Goal: Download file/media

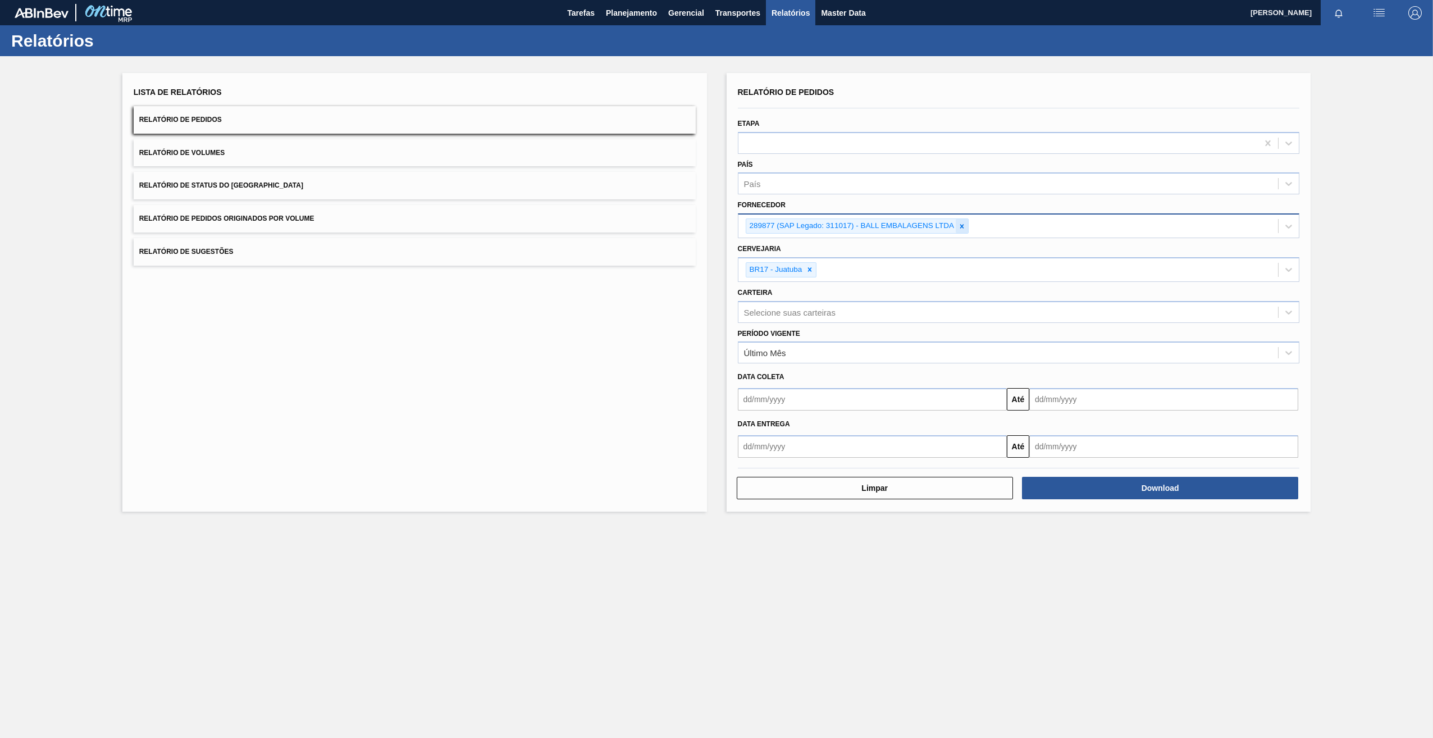
click at [960, 228] on icon at bounding box center [962, 226] width 4 height 4
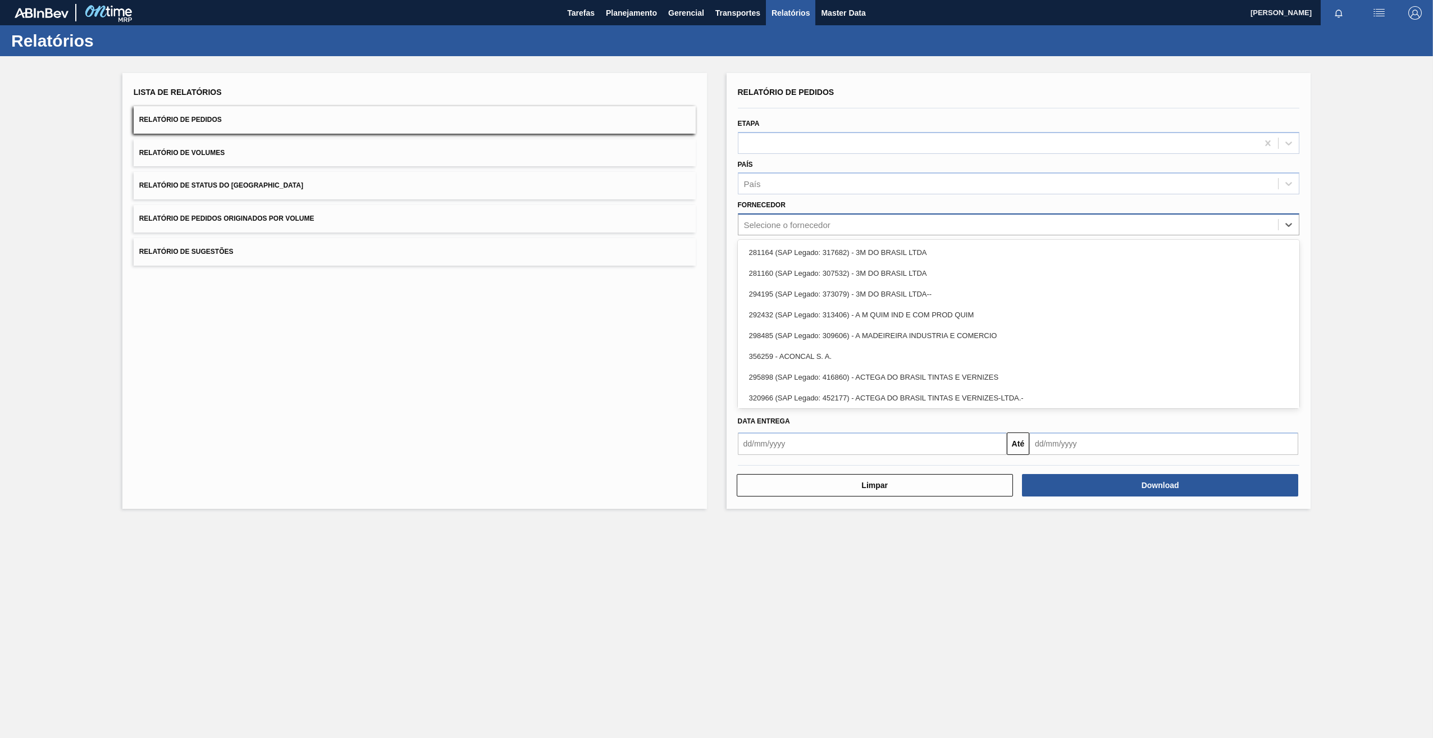
click at [802, 229] on div "Selecione o fornecedor" at bounding box center [787, 225] width 86 height 10
paste input "30034196"
type input "30034196"
click at [792, 218] on div "Selecione o fornecedor" at bounding box center [1009, 225] width 540 height 16
paste input "30034196"
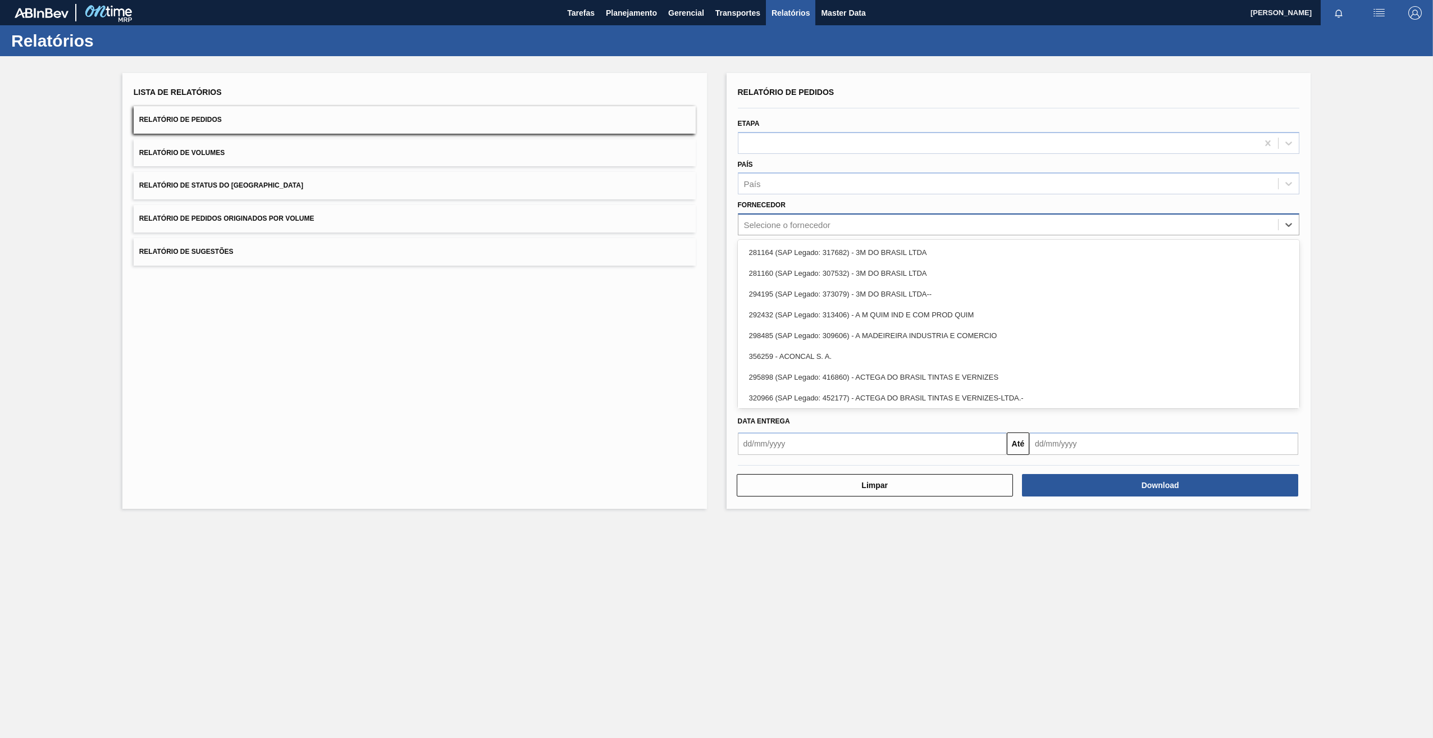
type input "30034196"
click at [776, 231] on div "Selecione o fornecedor" at bounding box center [1009, 225] width 540 height 16
paste input "266682"
type input "266682"
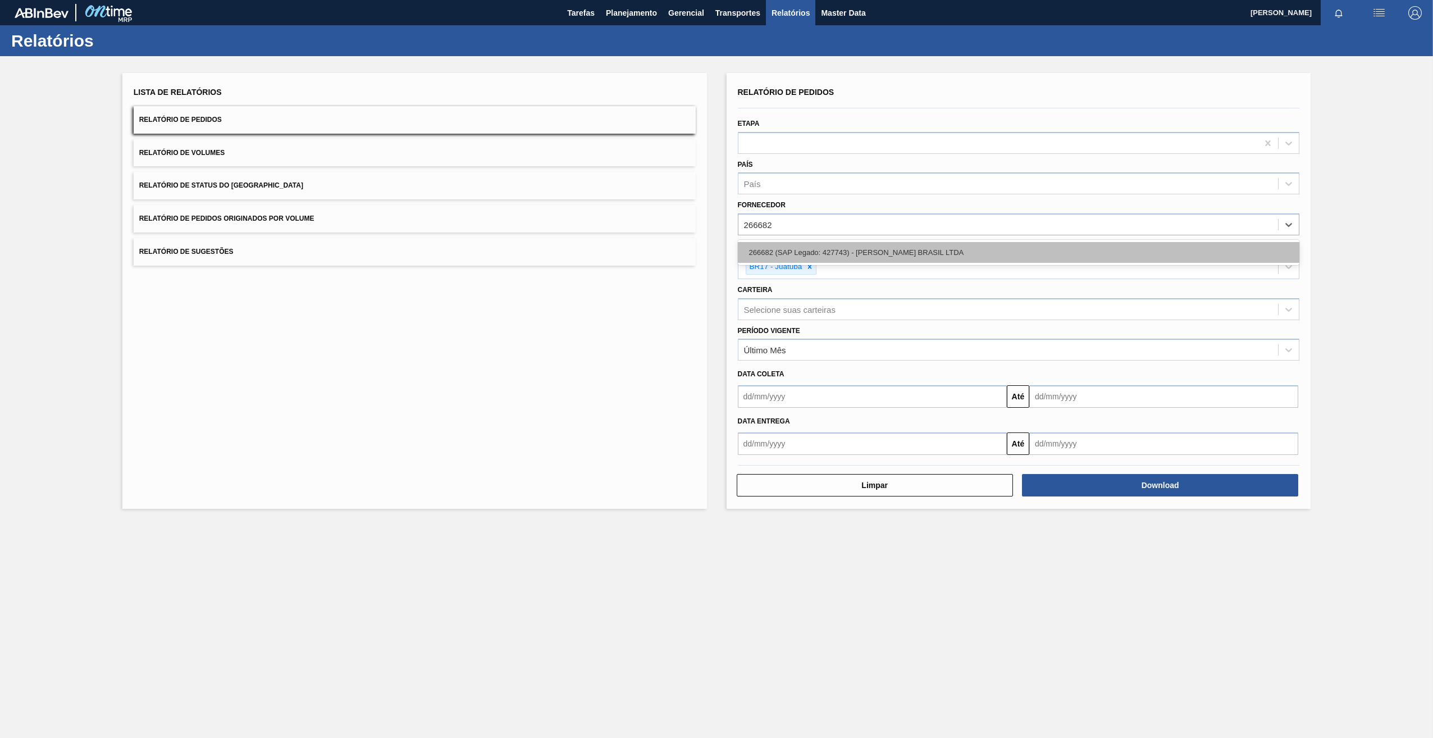
click at [796, 249] on div "266682 (SAP Legado: 427743) - [PERSON_NAME] BRASIL LTDA" at bounding box center [1019, 252] width 562 height 21
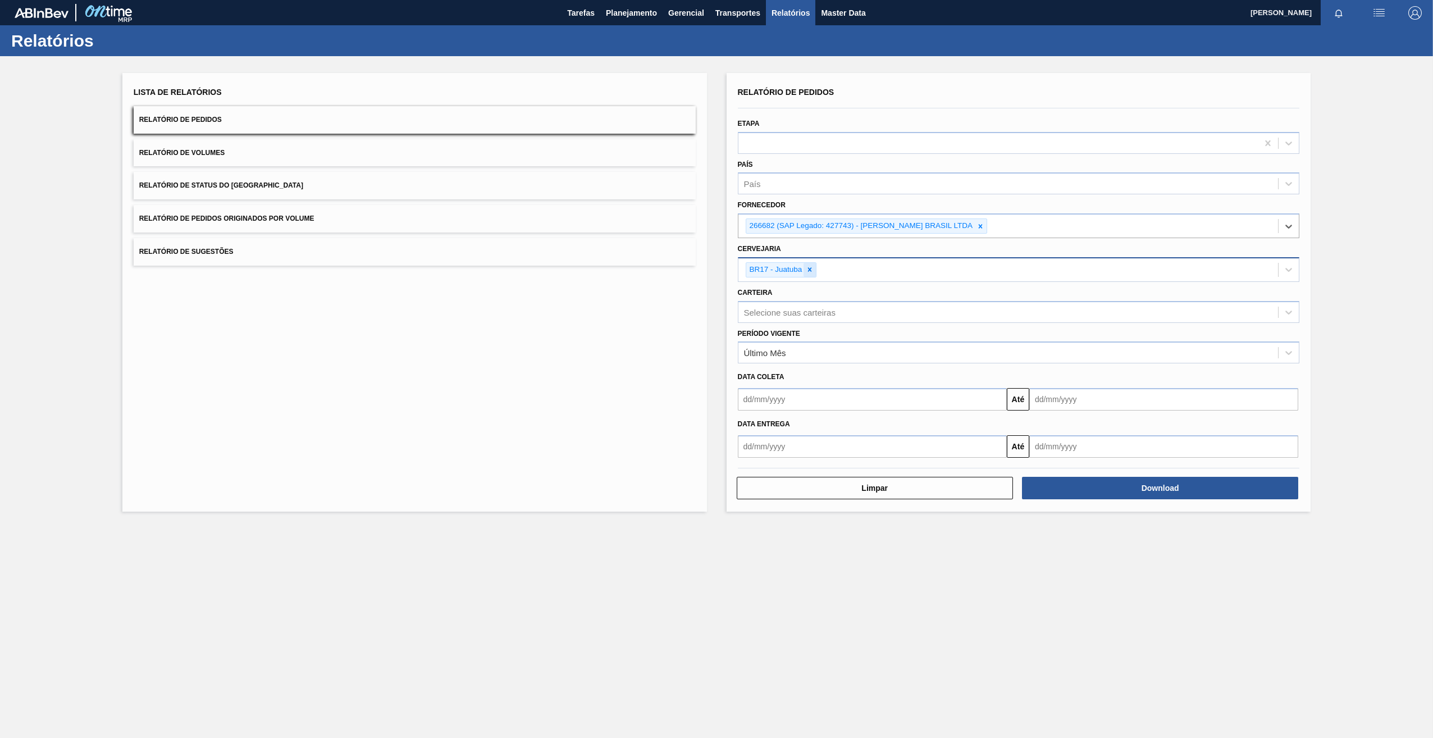
click at [809, 271] on icon at bounding box center [810, 270] width 4 height 4
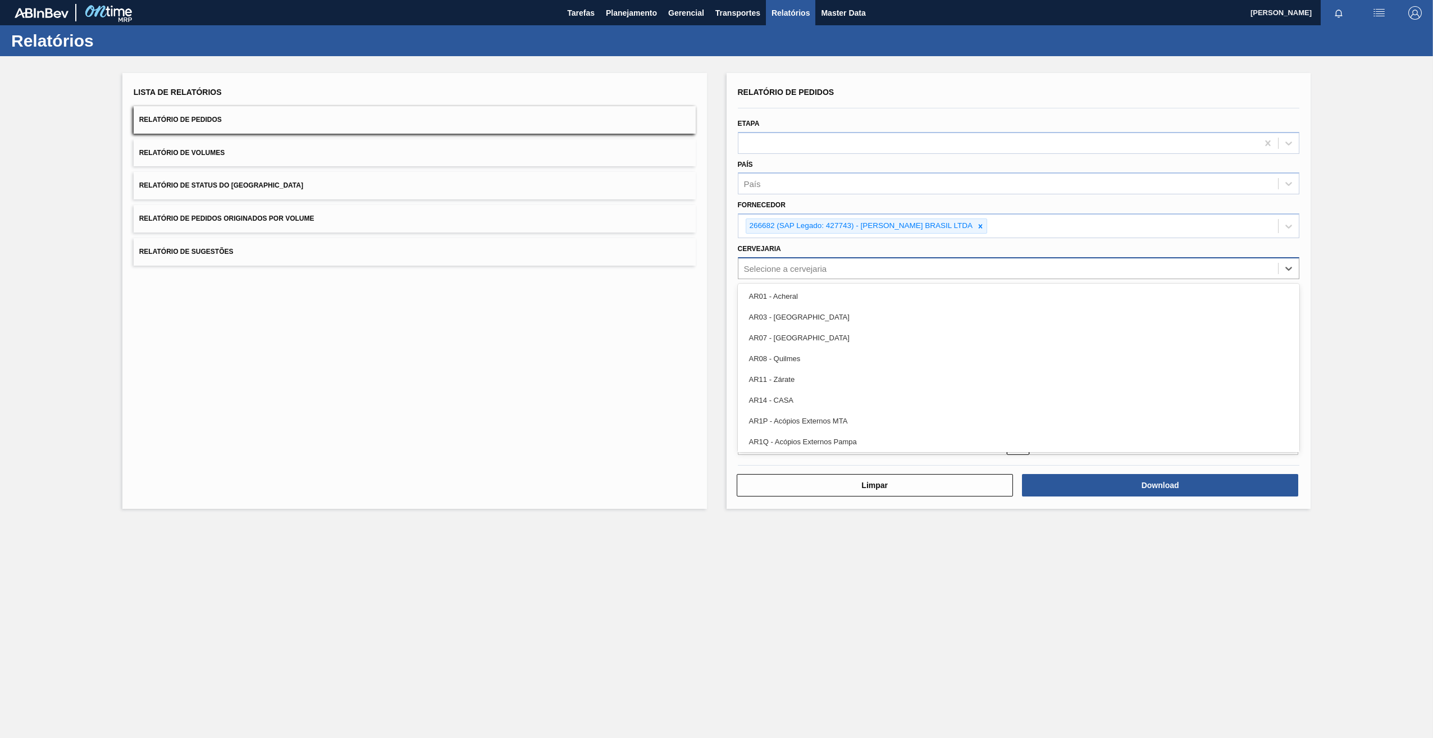
click at [781, 268] on div "Selecione a cervejaria" at bounding box center [785, 268] width 83 height 10
type input "br22"
click at [834, 299] on div "BR22 - Viamão" at bounding box center [1019, 296] width 562 height 21
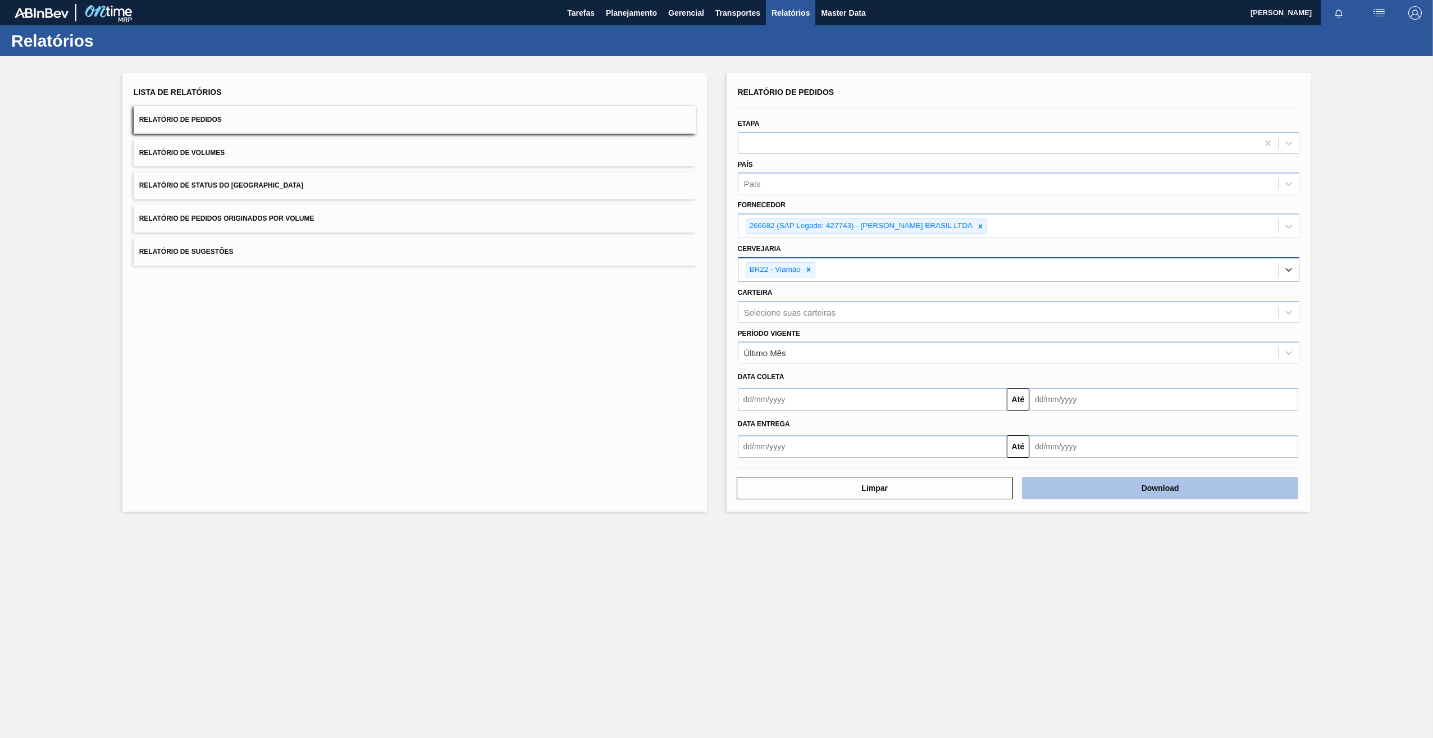
click at [1143, 494] on button "Download" at bounding box center [1160, 488] width 276 height 22
click at [975, 228] on div at bounding box center [981, 226] width 12 height 14
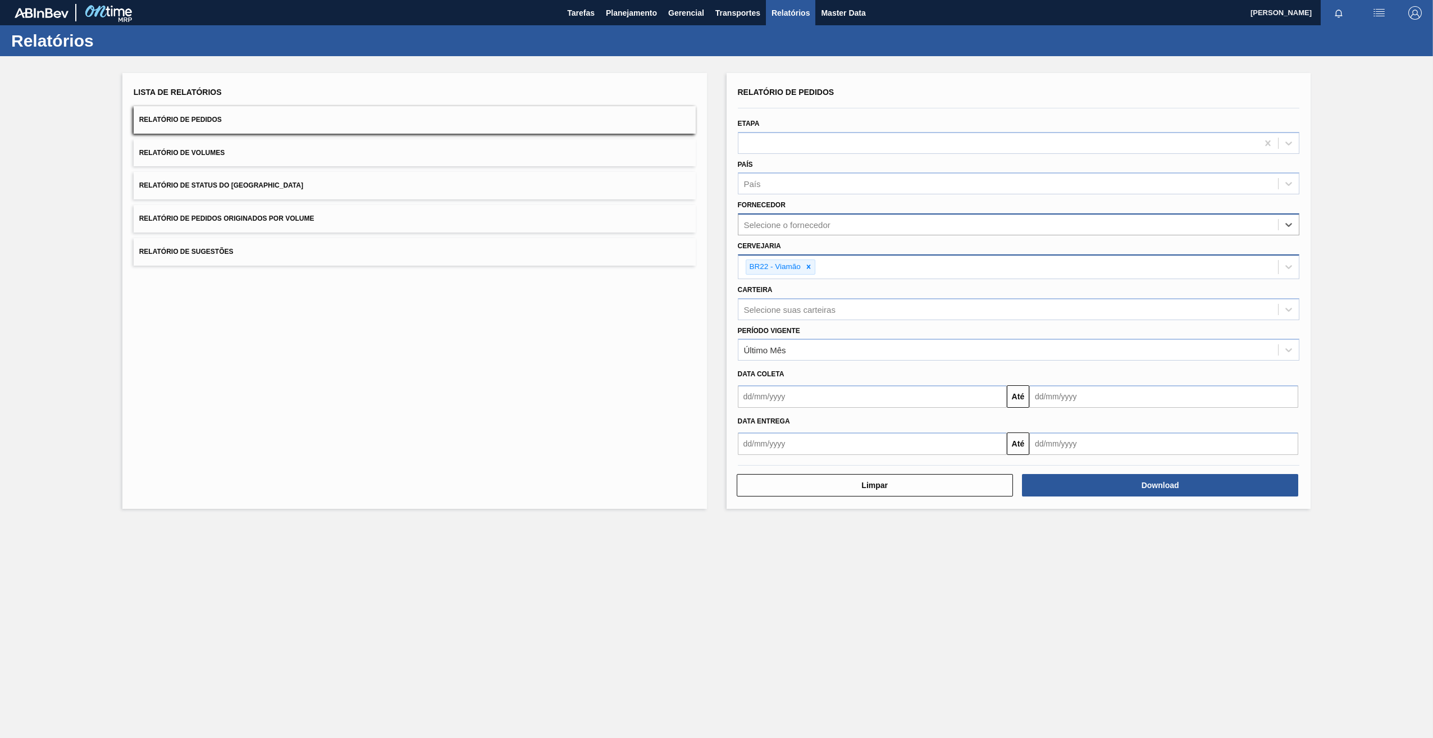
drag, startPoint x: 807, startPoint y: 266, endPoint x: 807, endPoint y: 272, distance: 6.2
click at [807, 272] on div at bounding box center [809, 267] width 12 height 14
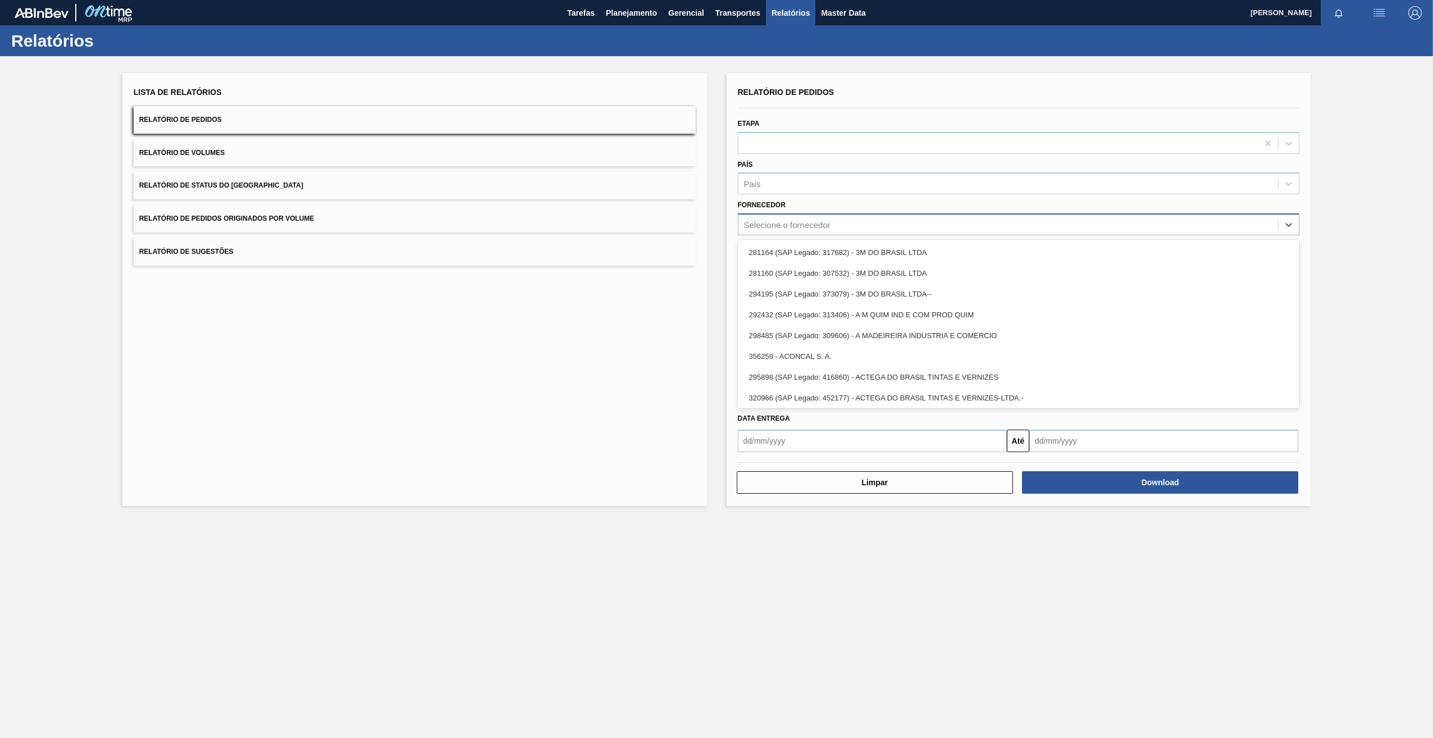
click at [800, 225] on div "Selecione o fornecedor" at bounding box center [787, 225] width 86 height 10
paste input "320622"
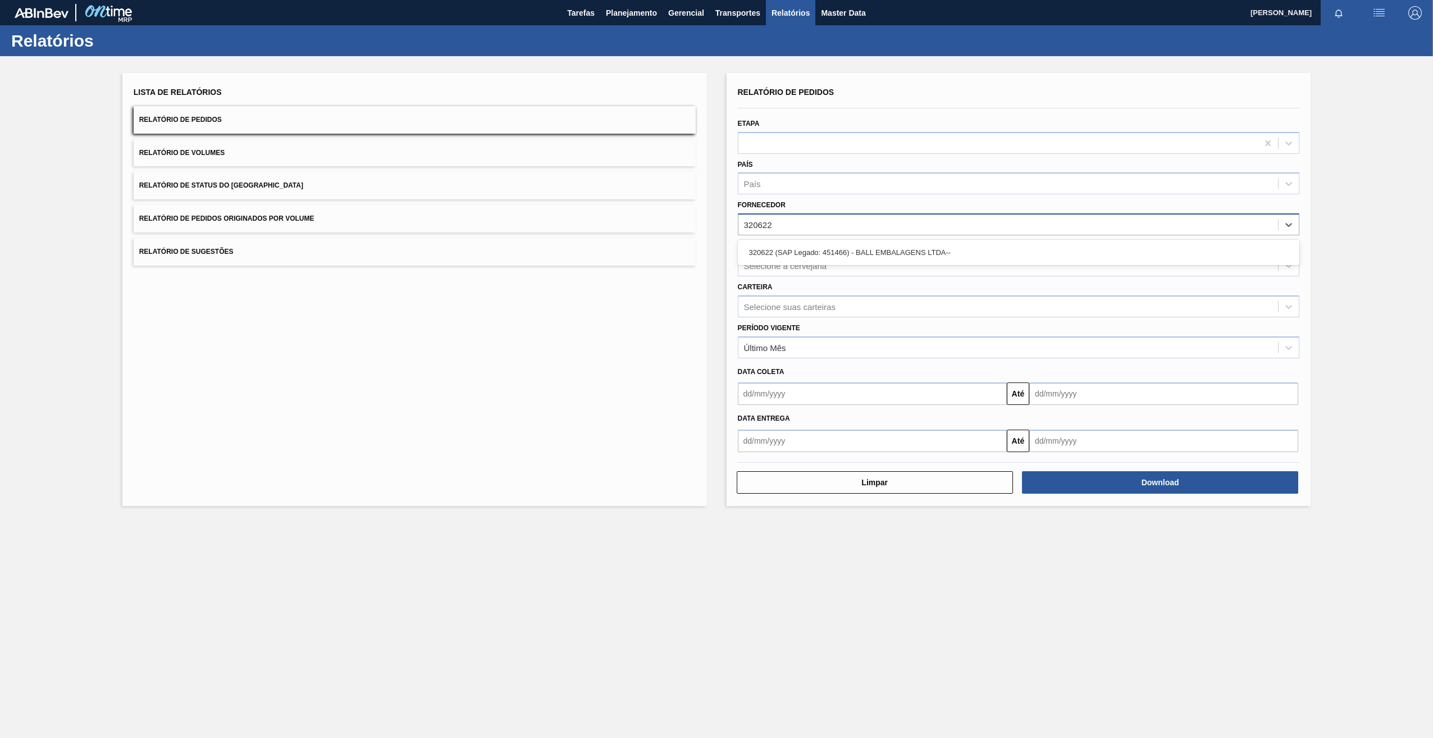
type input "320622"
click at [811, 244] on div "Cervejaria Selecione a cervejaria" at bounding box center [1019, 255] width 571 height 41
click at [811, 249] on div "Cervejaria Selecione a cervejaria" at bounding box center [1019, 257] width 562 height 38
click at [804, 218] on div "Selecione o fornecedor" at bounding box center [1009, 225] width 540 height 16
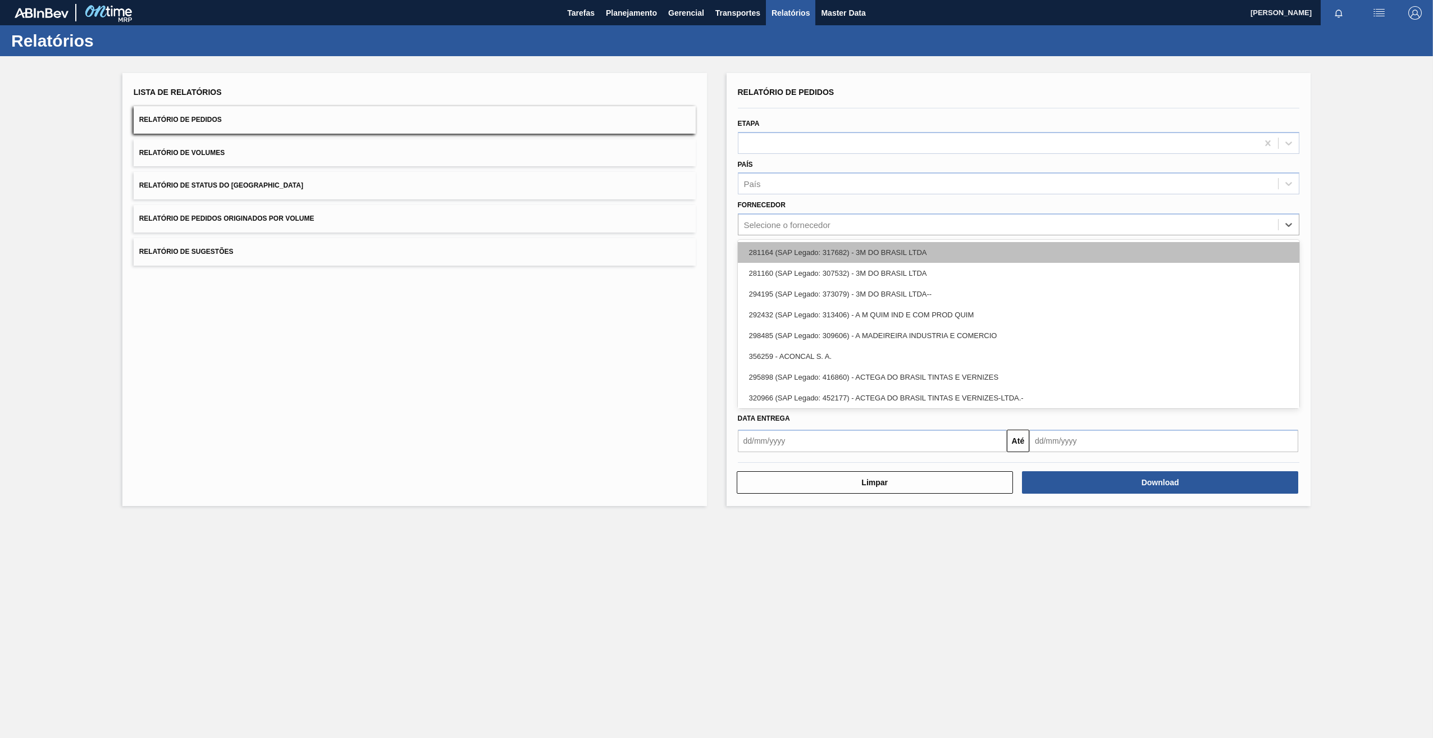
paste input "320622"
type input "320622"
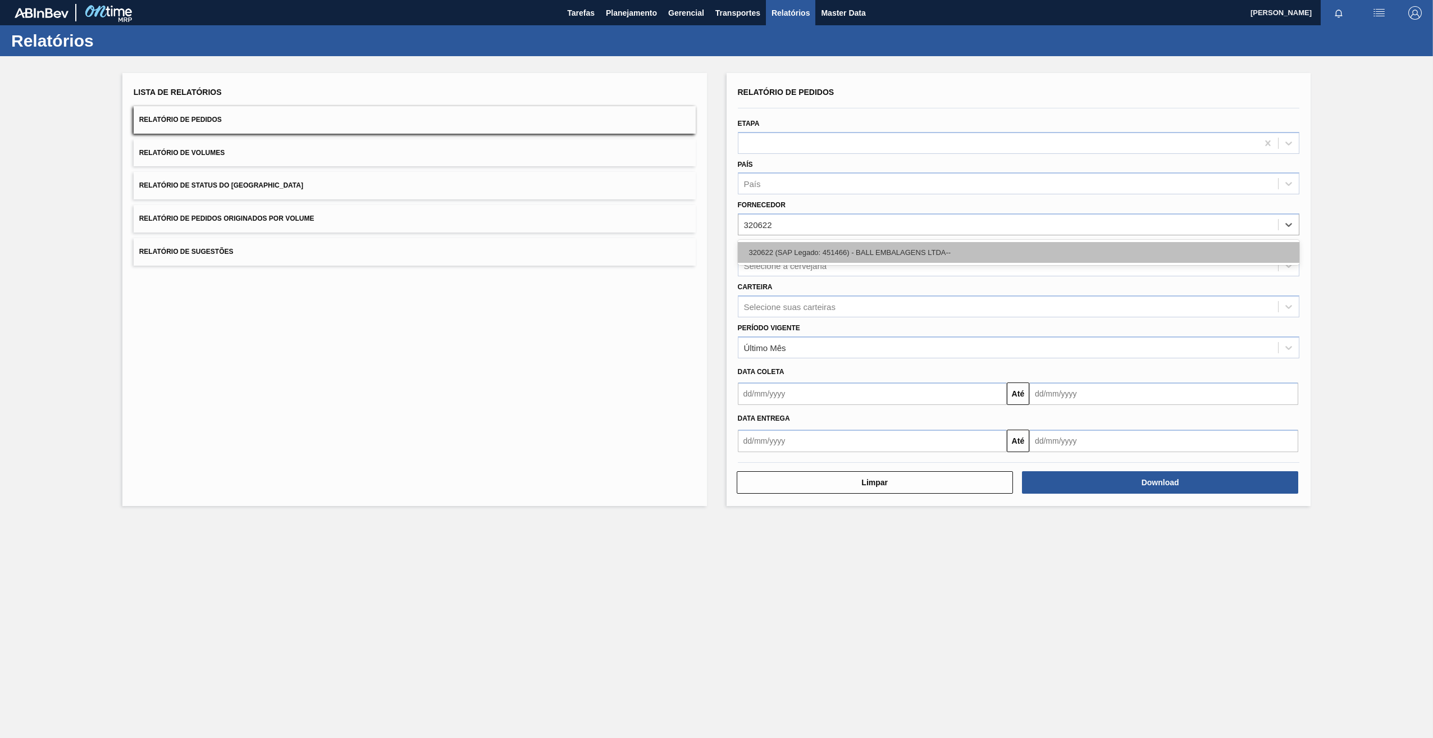
click at [812, 247] on div "320622 (SAP Legado: 451466) - BALL EMBALAGENS LTDA--" at bounding box center [1019, 252] width 562 height 21
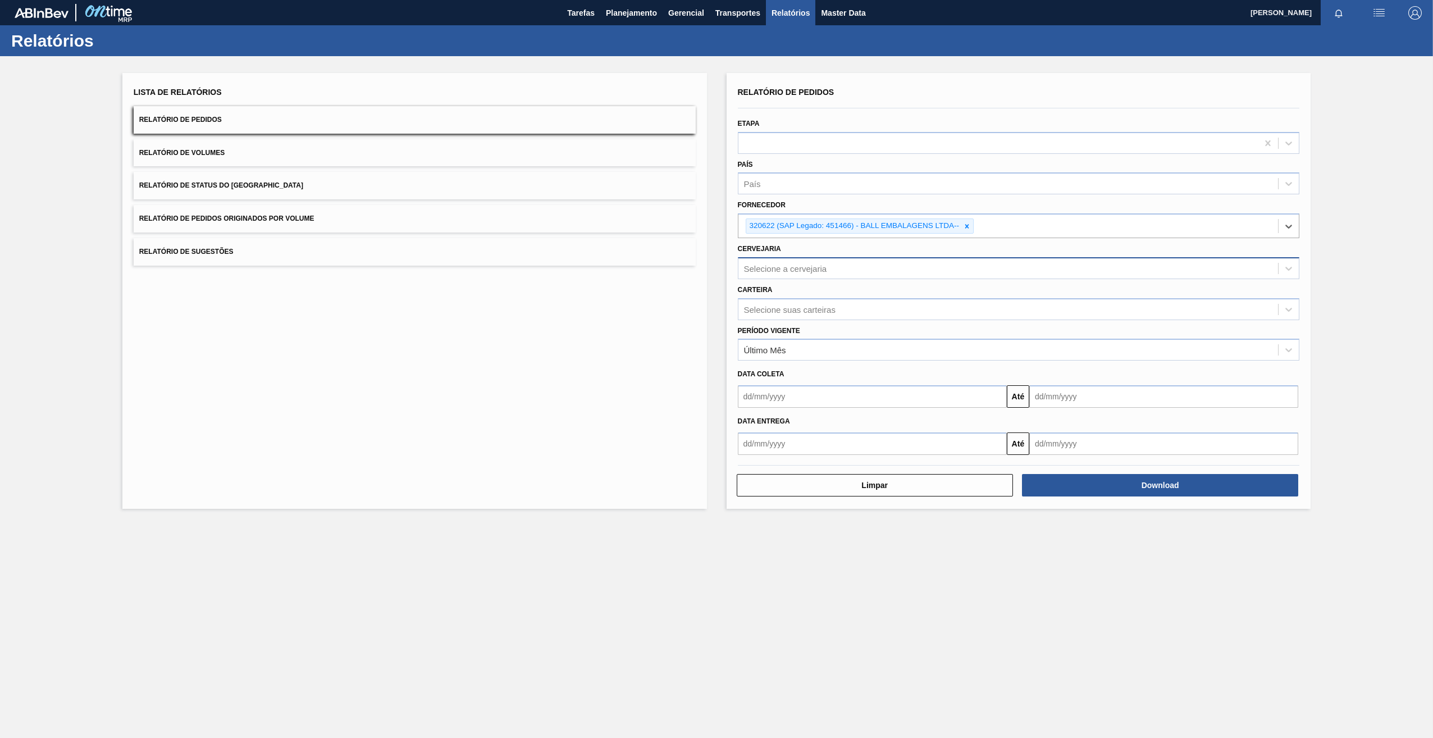
click at [807, 268] on div "Selecione a cervejaria" at bounding box center [785, 268] width 83 height 10
click at [807, 266] on div "Selecione a cervejaria" at bounding box center [785, 268] width 83 height 10
paste input "320622"
type input "320622"
type input "br02"
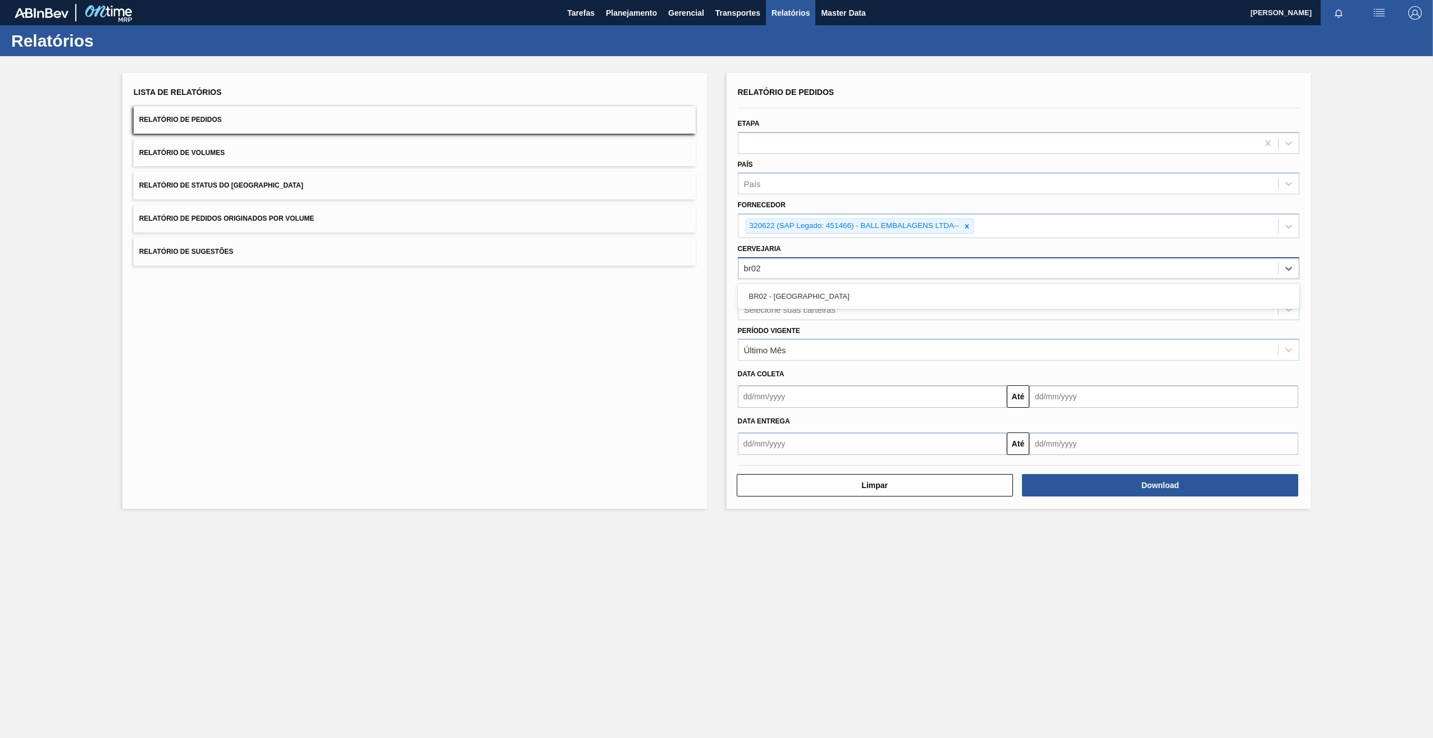
click at [871, 299] on div "BR02 - [GEOGRAPHIC_DATA]" at bounding box center [1019, 296] width 562 height 21
click at [1211, 507] on div "Relatório de Pedidos Etapa País País Fornecedor 320622 (SAP Legado: 451466) - B…" at bounding box center [1019, 292] width 585 height 439
click at [1196, 492] on button "Download" at bounding box center [1160, 488] width 276 height 22
click at [970, 226] on icon at bounding box center [967, 226] width 8 height 8
click at [858, 266] on icon at bounding box center [862, 267] width 8 height 8
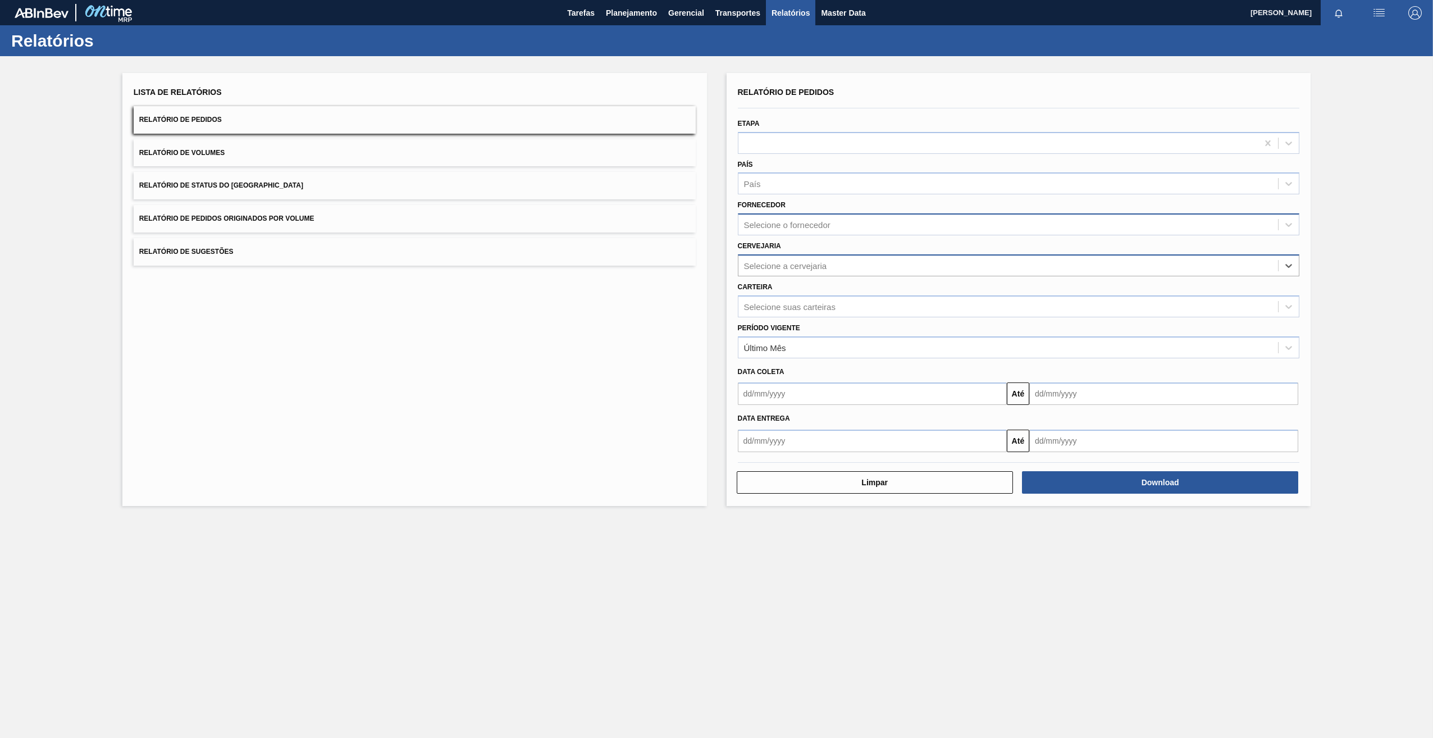
click at [796, 217] on div "Selecione o fornecedor" at bounding box center [1009, 225] width 540 height 16
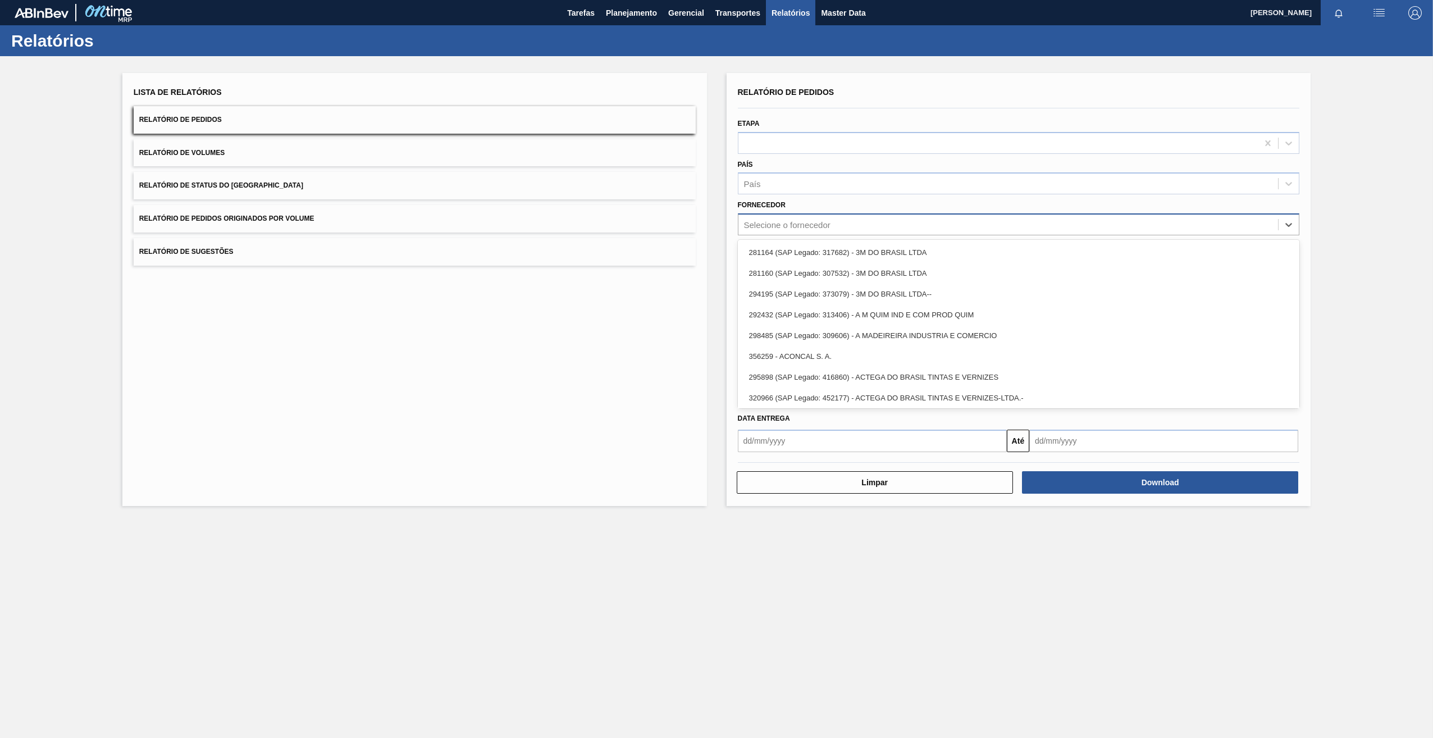
paste input "10288375"
type input "10288375"
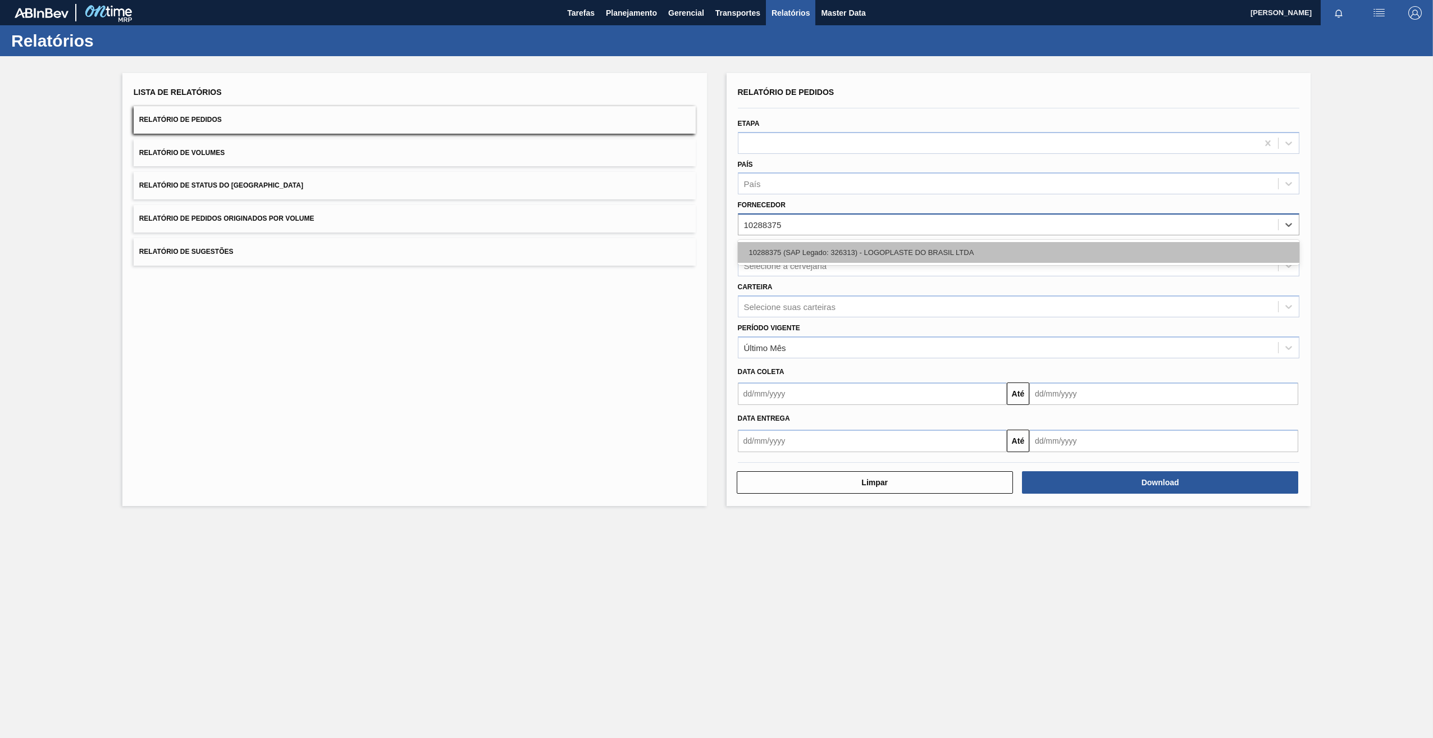
click at [867, 247] on div "10288375 (SAP Legado: 326313) - LOGOPLASTE DO BRASIL LTDA" at bounding box center [1019, 252] width 562 height 21
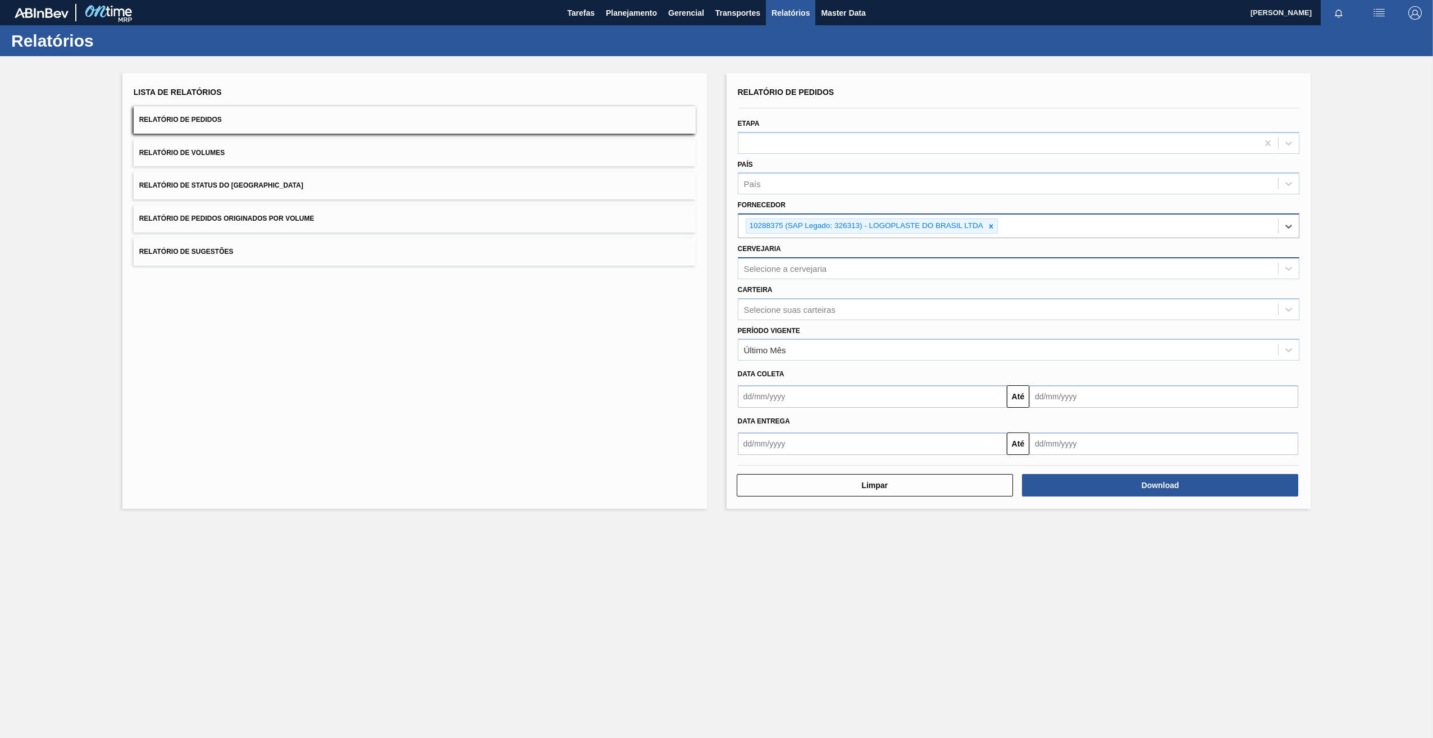
click at [835, 266] on div "Selecione a cervejaria" at bounding box center [1009, 268] width 540 height 16
click at [795, 271] on div "Selecione a cervejaria" at bounding box center [785, 268] width 83 height 10
type input "br23"
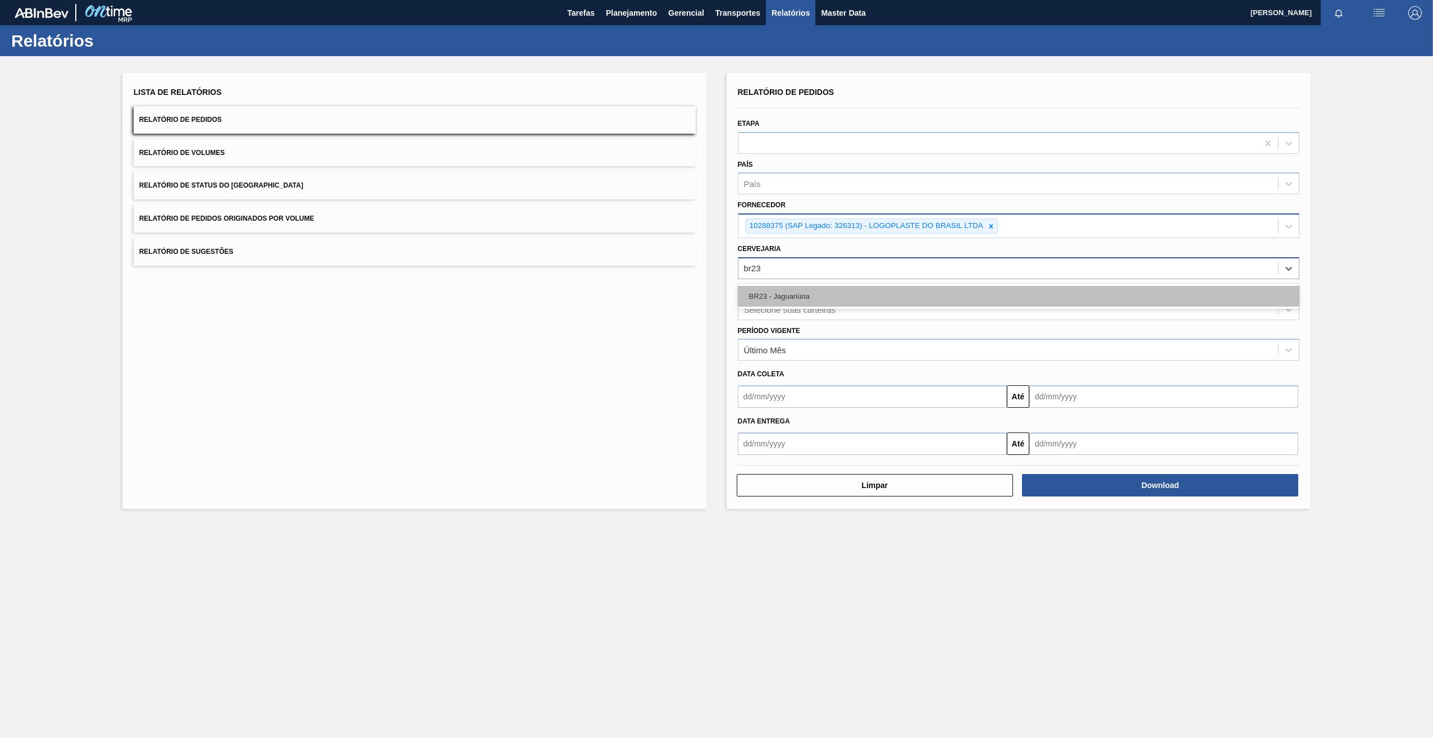
click at [795, 299] on div "BR23 - Jaguariúna" at bounding box center [1019, 296] width 562 height 21
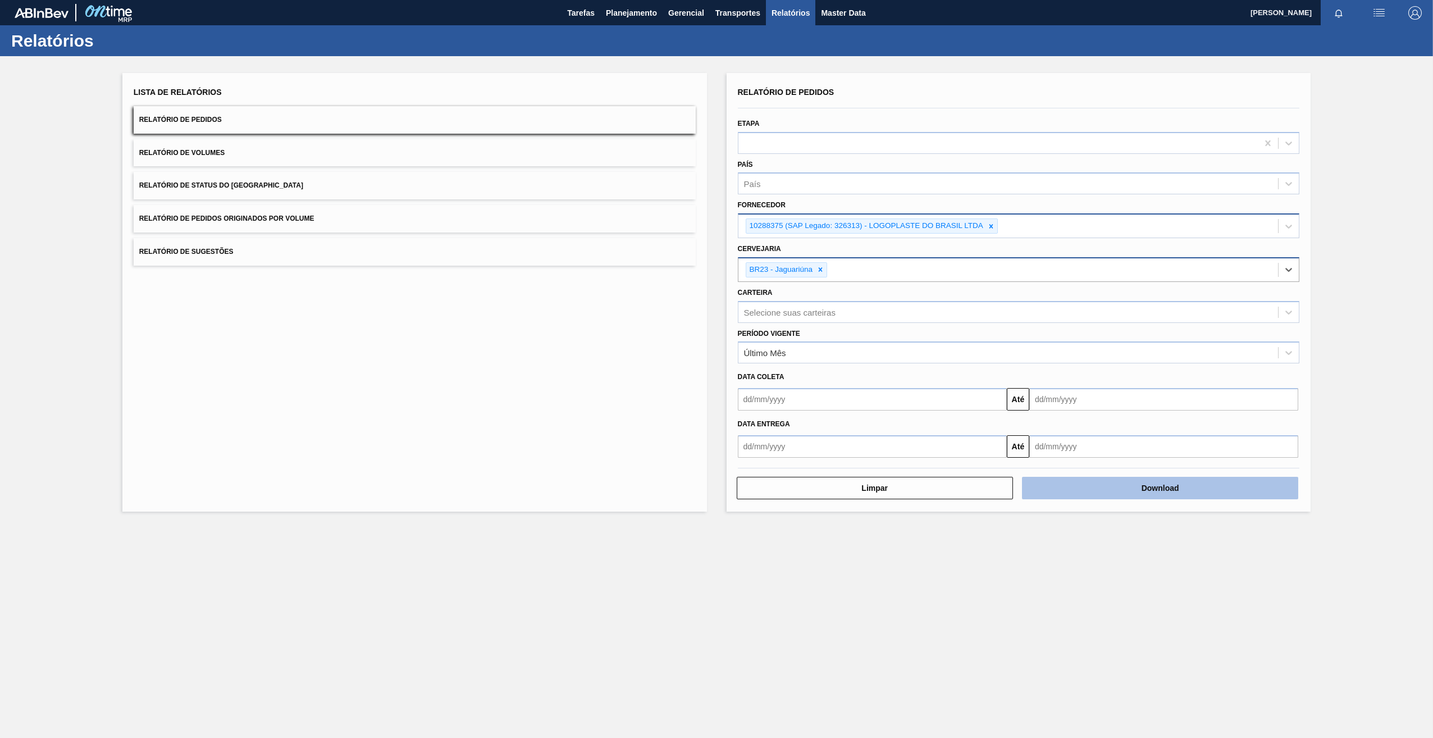
click at [1163, 496] on button "Download" at bounding box center [1160, 488] width 276 height 22
click at [995, 225] on div at bounding box center [991, 226] width 12 height 14
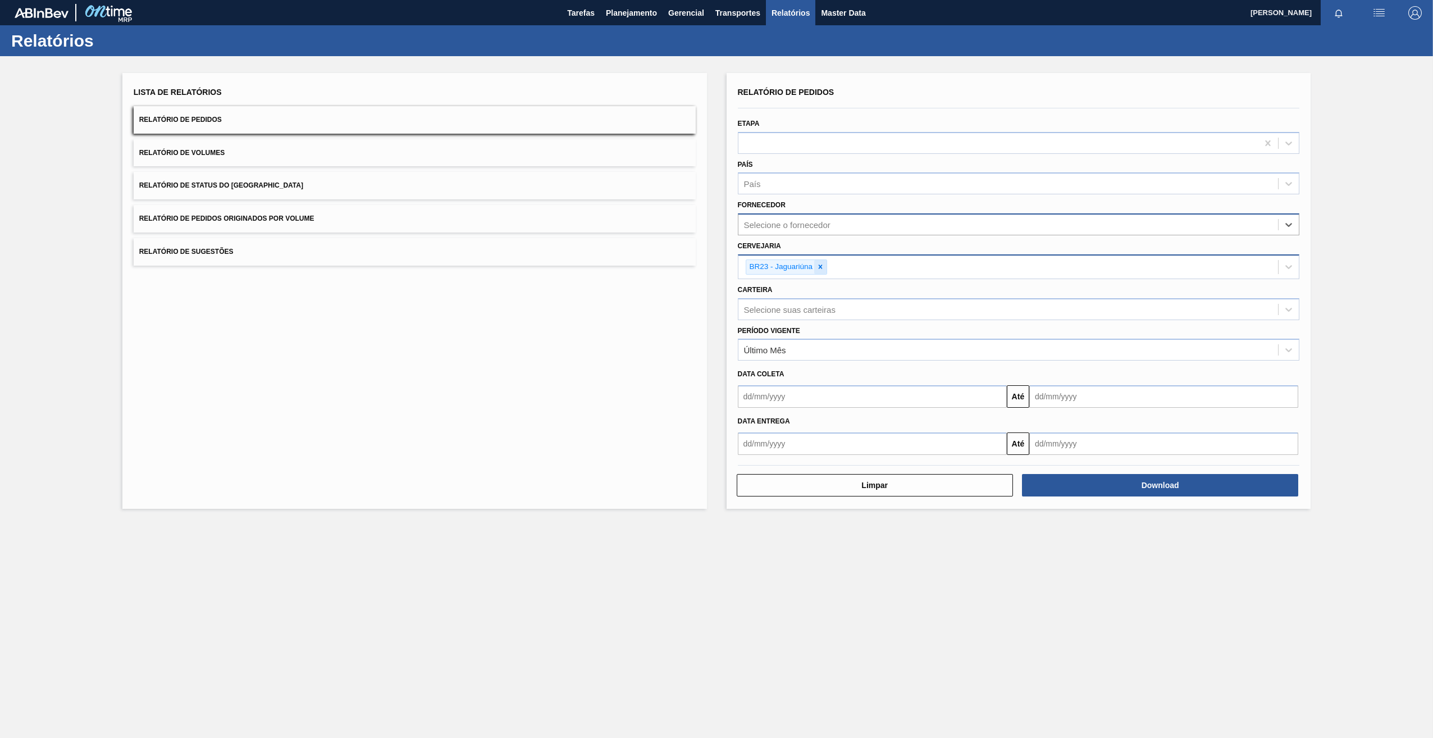
click at [820, 268] on icon at bounding box center [821, 267] width 8 height 8
click at [822, 226] on div "Selecione o fornecedor" at bounding box center [787, 225] width 86 height 10
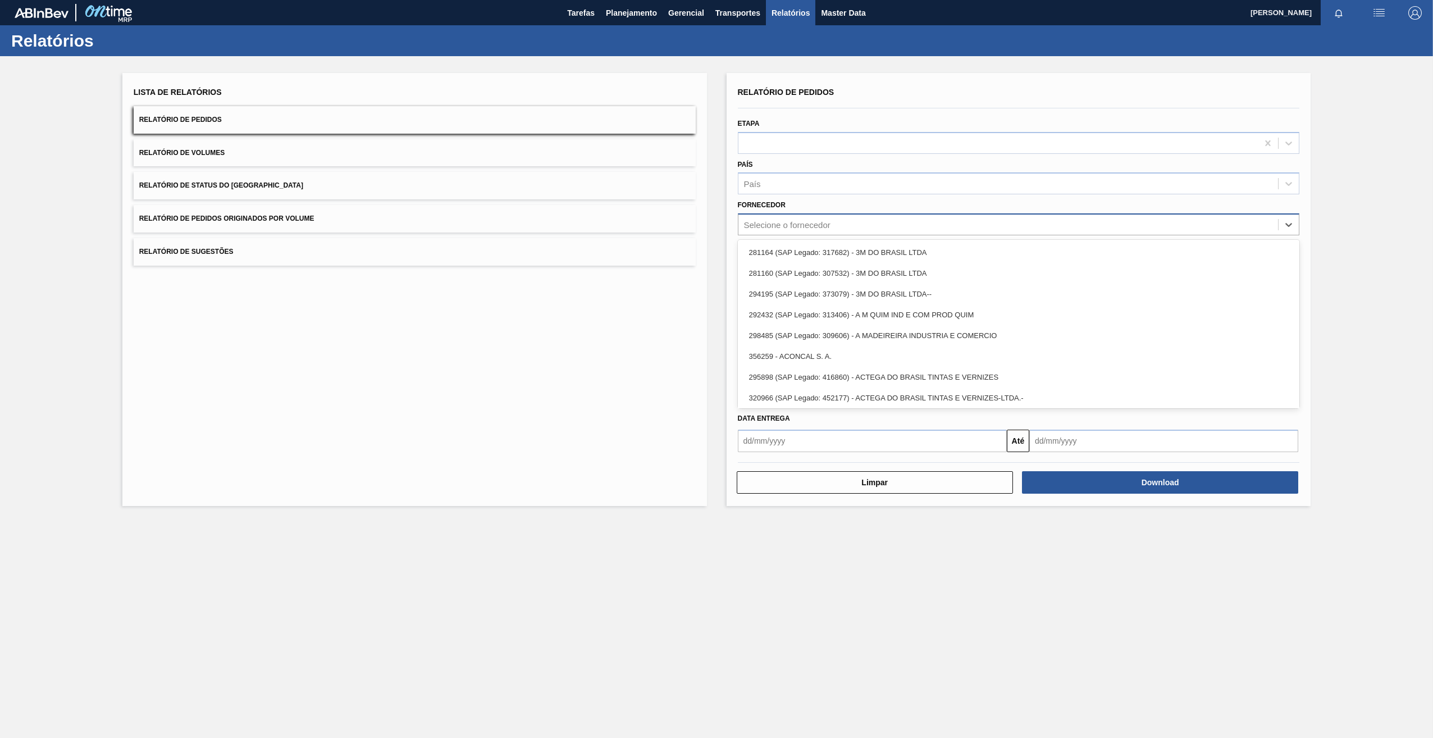
paste input "327541"
type input "327541"
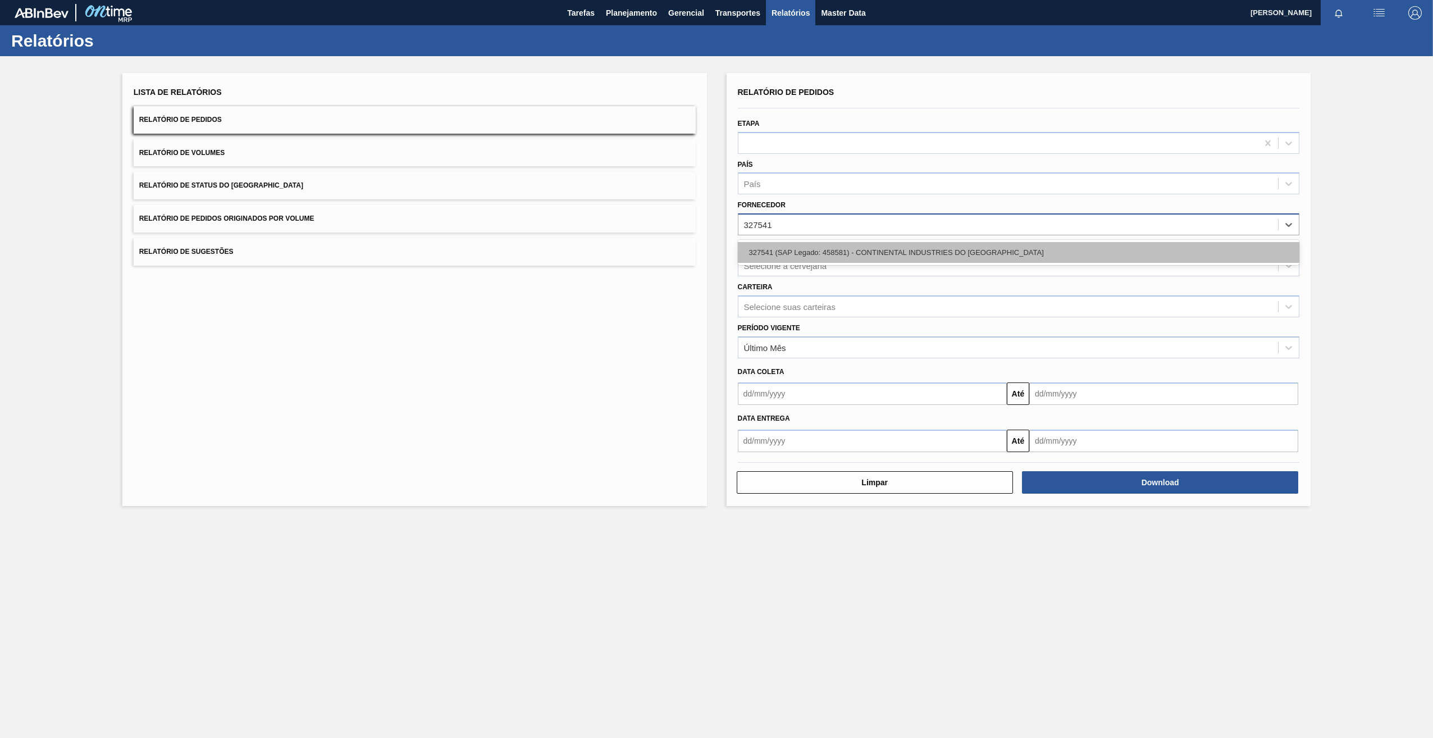
click at [824, 252] on div "327541 (SAP Legado: 458581) - CONTINENTAL INDUSTRIES DO [GEOGRAPHIC_DATA]" at bounding box center [1019, 252] width 562 height 21
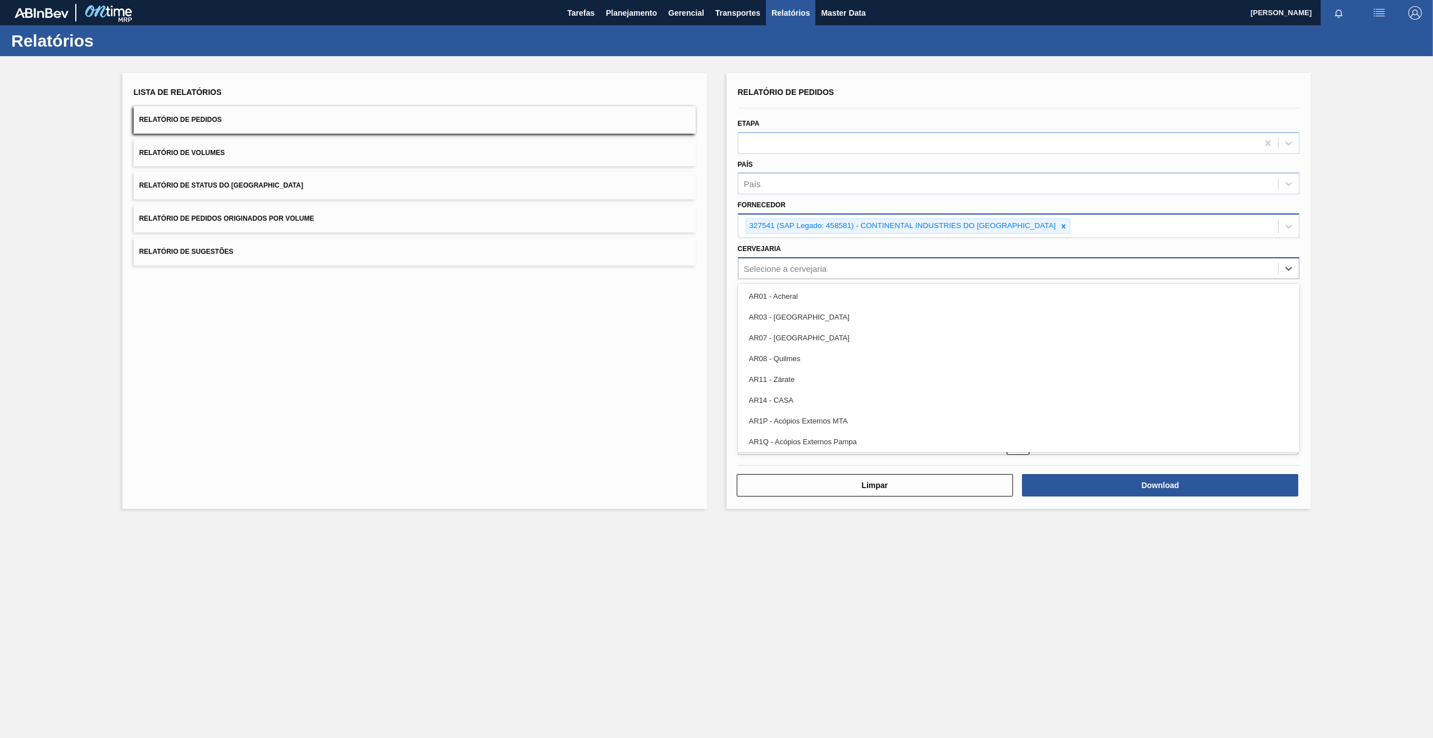
click at [818, 258] on div "Selecione a cervejaria" at bounding box center [1019, 268] width 562 height 22
type input "brv3"
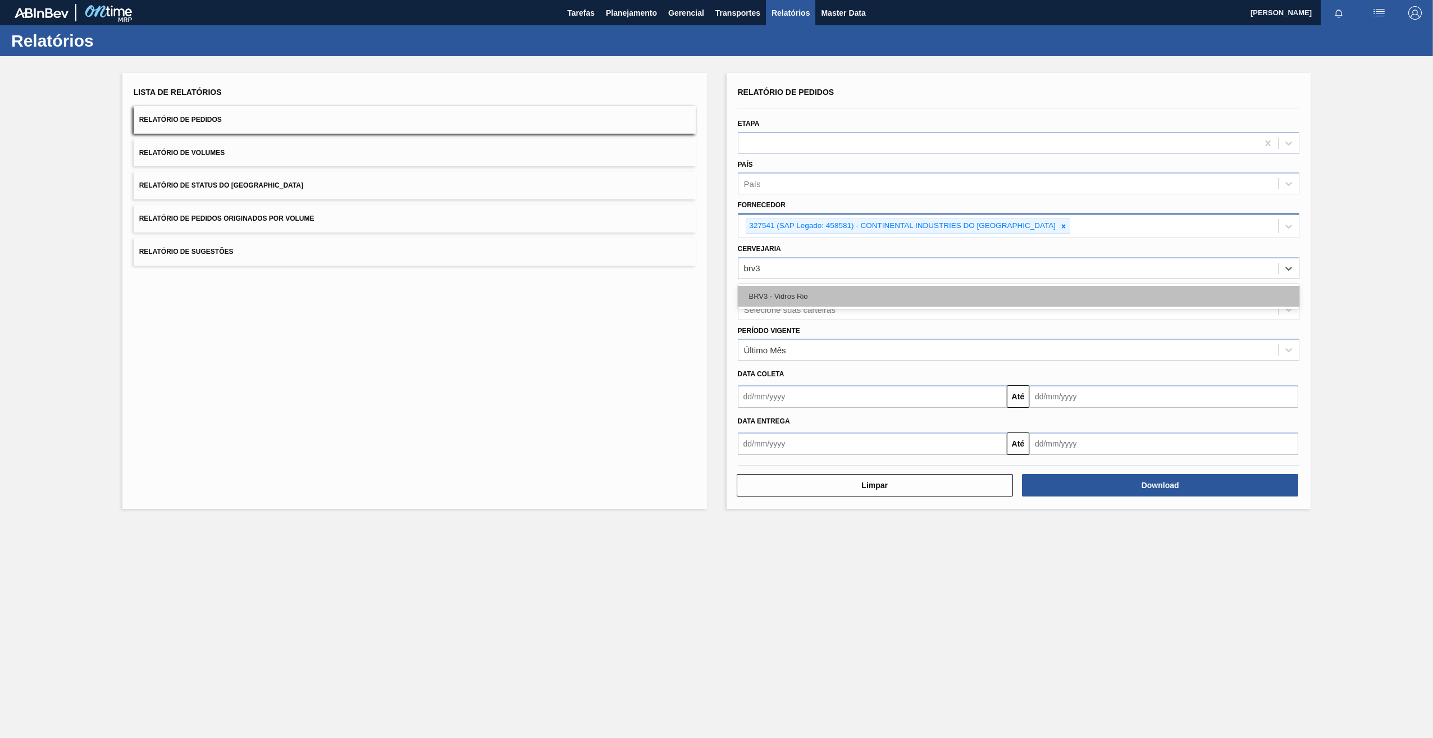
click at [800, 288] on div "BRV3 - Vidros Rio" at bounding box center [1019, 296] width 562 height 21
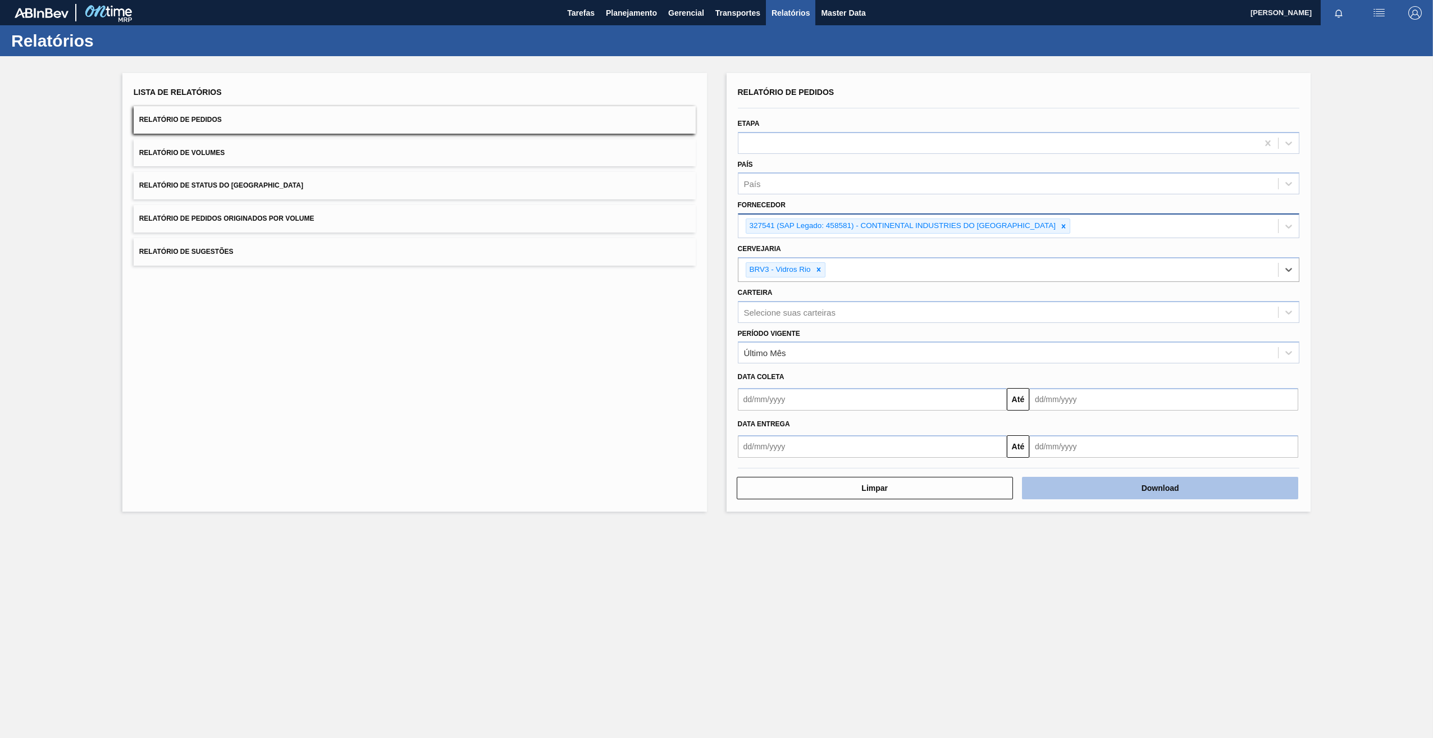
click at [1140, 491] on button "Download" at bounding box center [1160, 488] width 276 height 22
click at [1060, 226] on icon at bounding box center [1064, 226] width 8 height 8
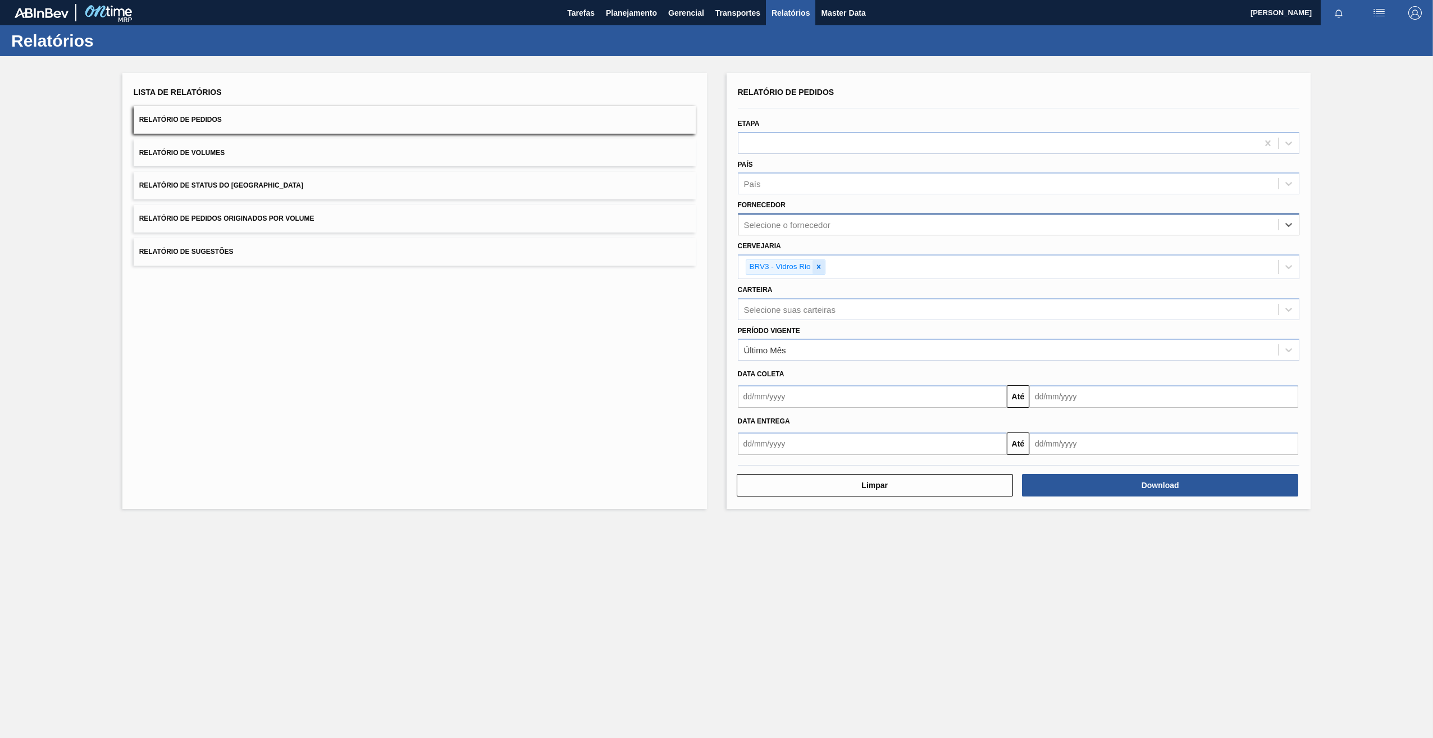
click at [821, 266] on icon at bounding box center [819, 267] width 8 height 8
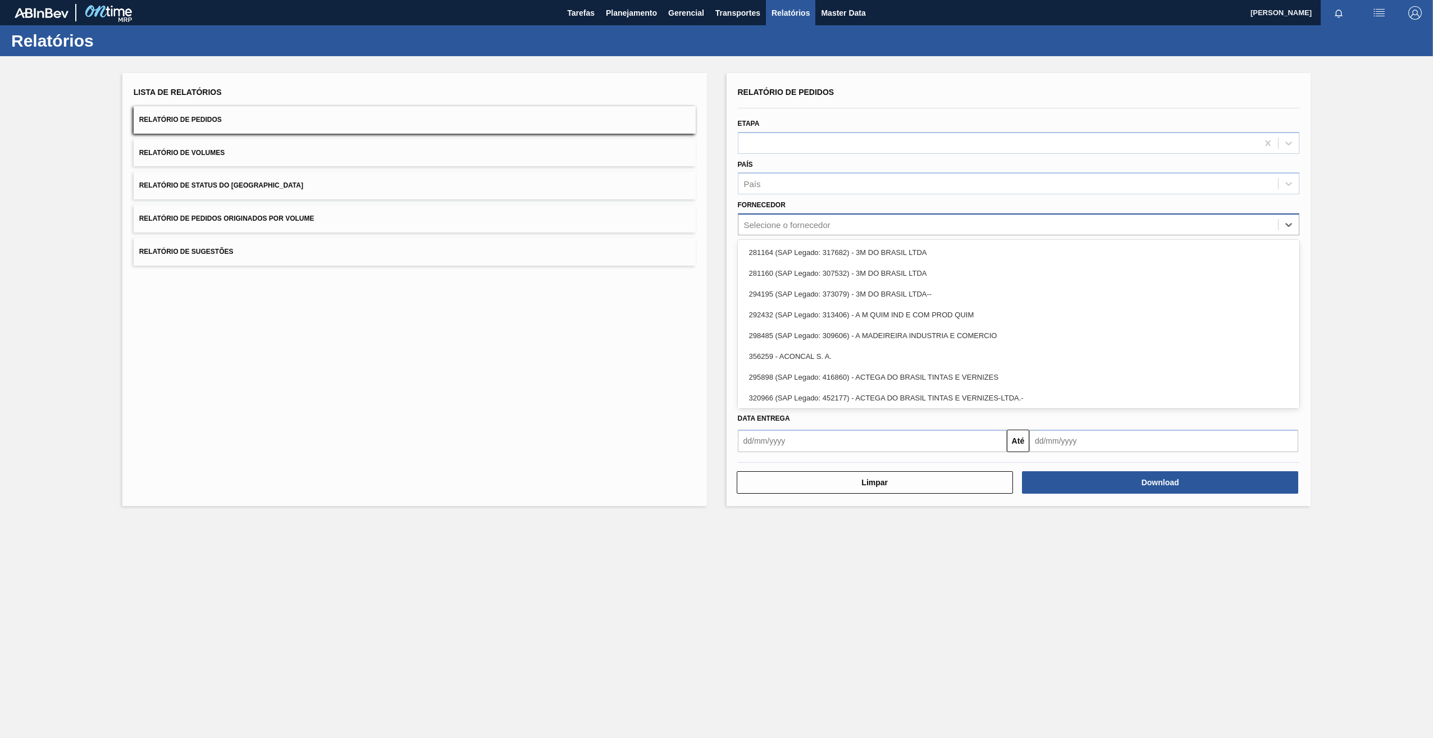
click at [811, 227] on div "Selecione o fornecedor" at bounding box center [787, 225] width 86 height 10
paste input "295202"
type input "295202"
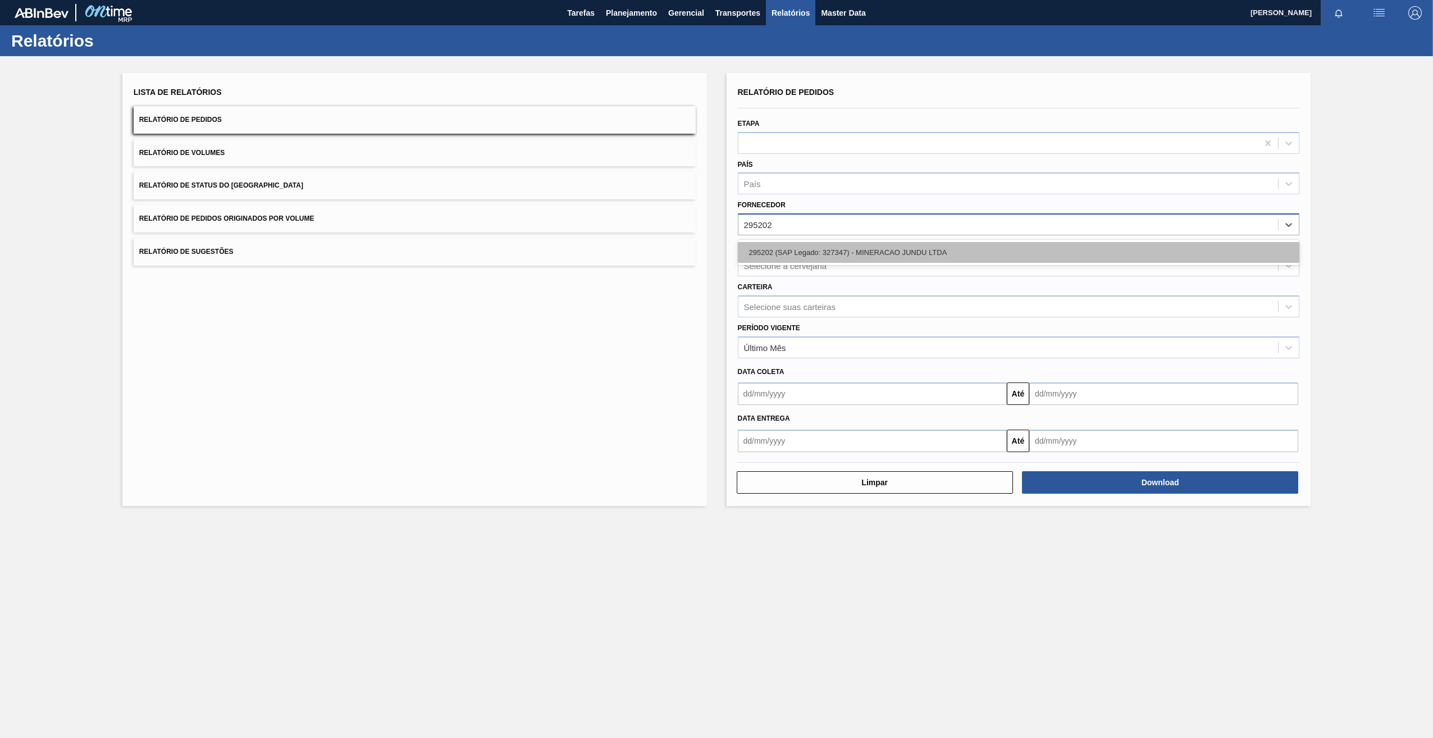
click at [828, 251] on div "295202 (SAP Legado: 327347) - MINERACAO JUNDU LTDA" at bounding box center [1019, 252] width 562 height 21
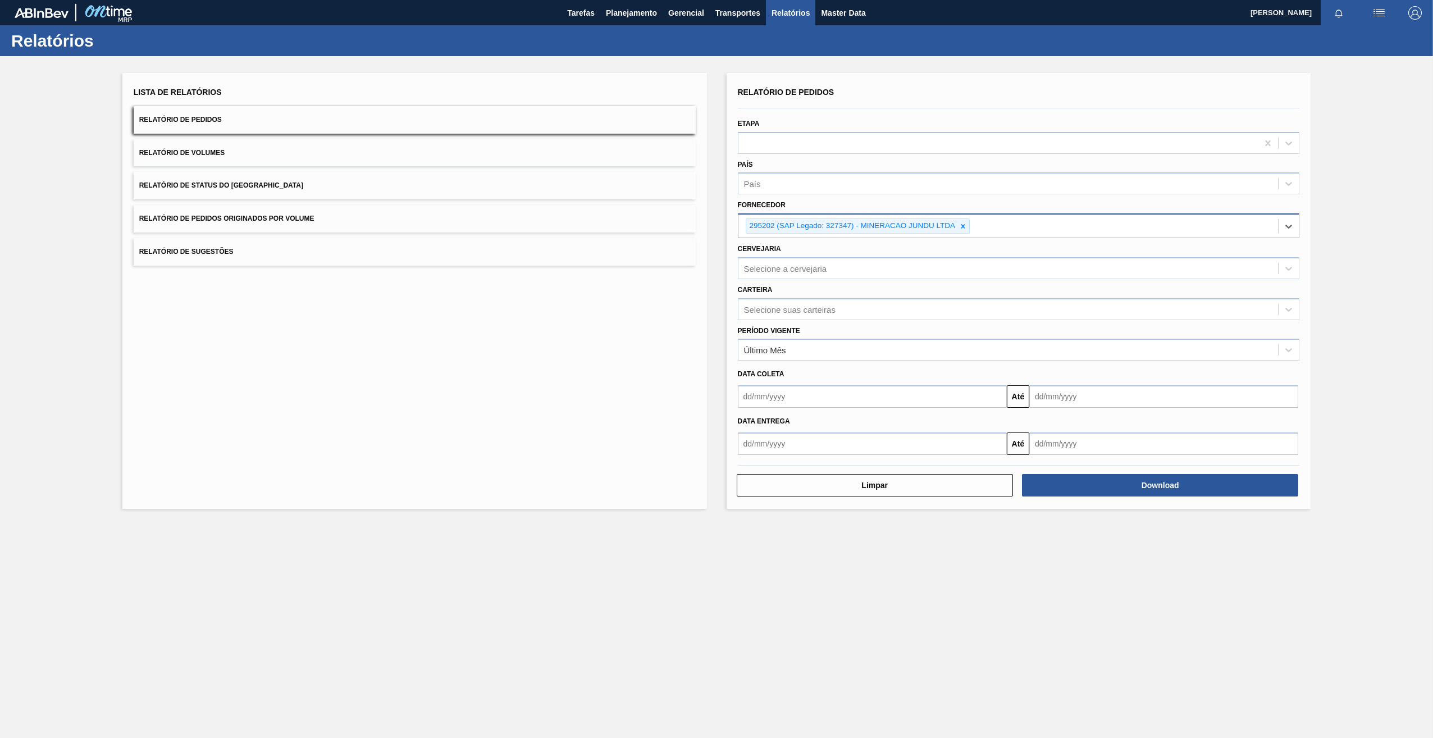
click at [817, 264] on div "Selecione a cervejaria" at bounding box center [785, 268] width 83 height 10
type input "brv3"
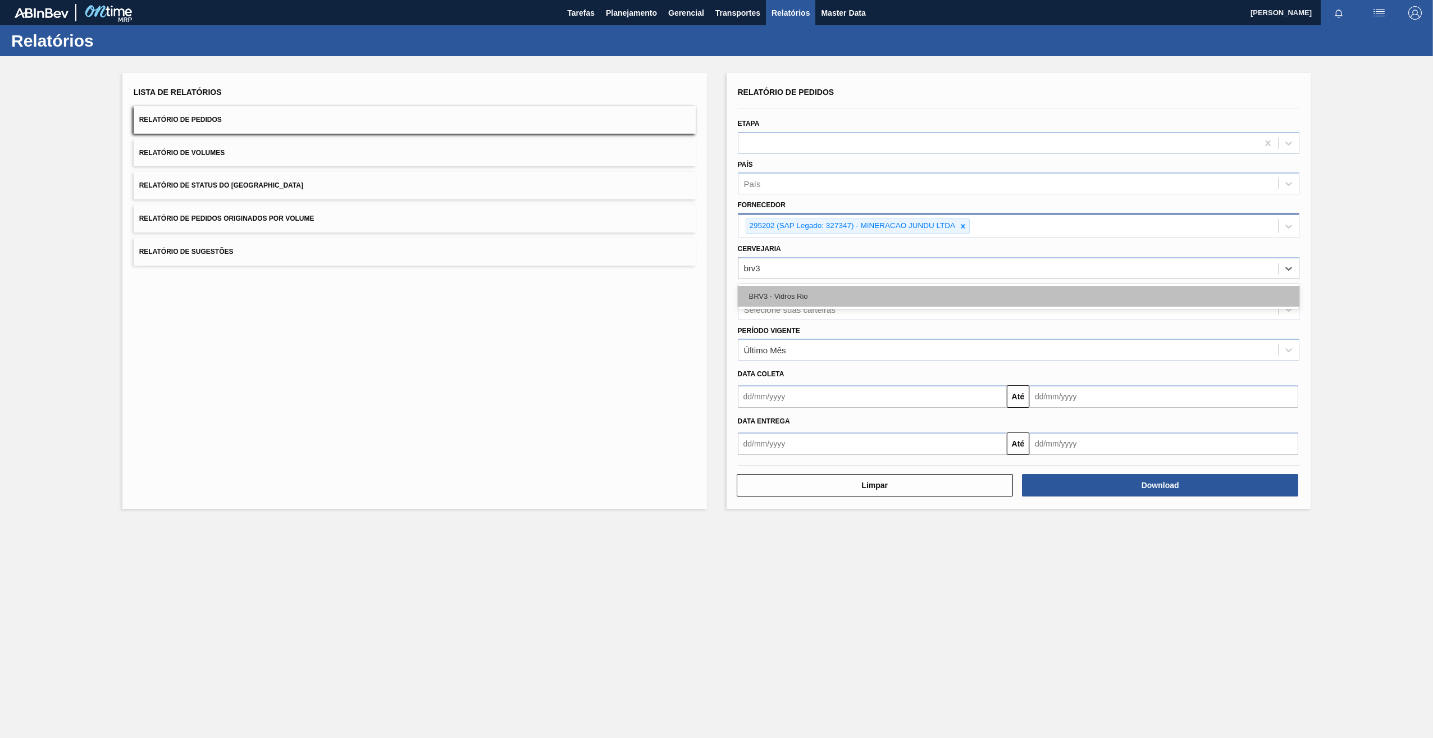
click at [813, 288] on div "BRV3 - Vidros Rio" at bounding box center [1019, 296] width 562 height 21
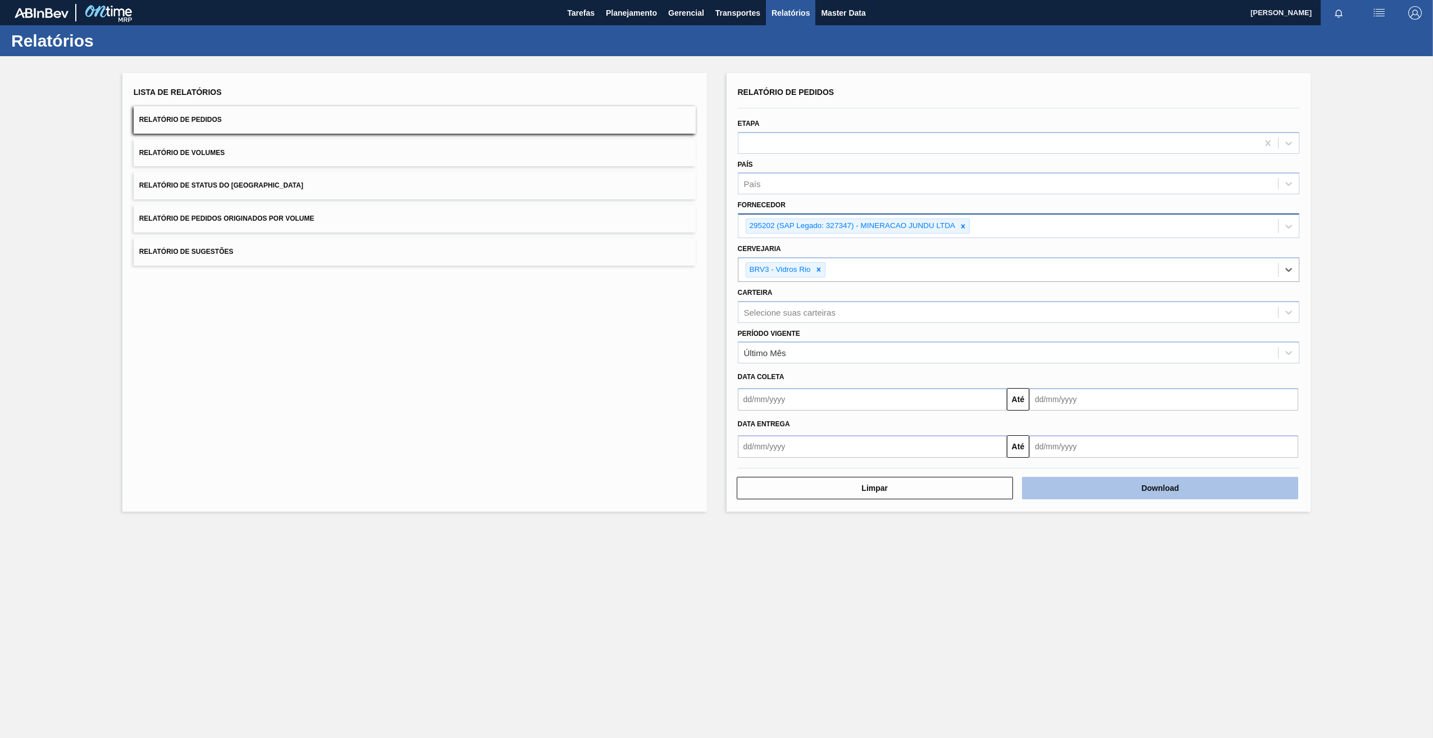
click at [1148, 496] on button "Download" at bounding box center [1160, 488] width 276 height 22
click at [575, 85] on div "Lista de Relatórios" at bounding box center [415, 92] width 562 height 16
click at [964, 229] on icon at bounding box center [963, 226] width 8 height 8
paste input "295202"
type input "295202"
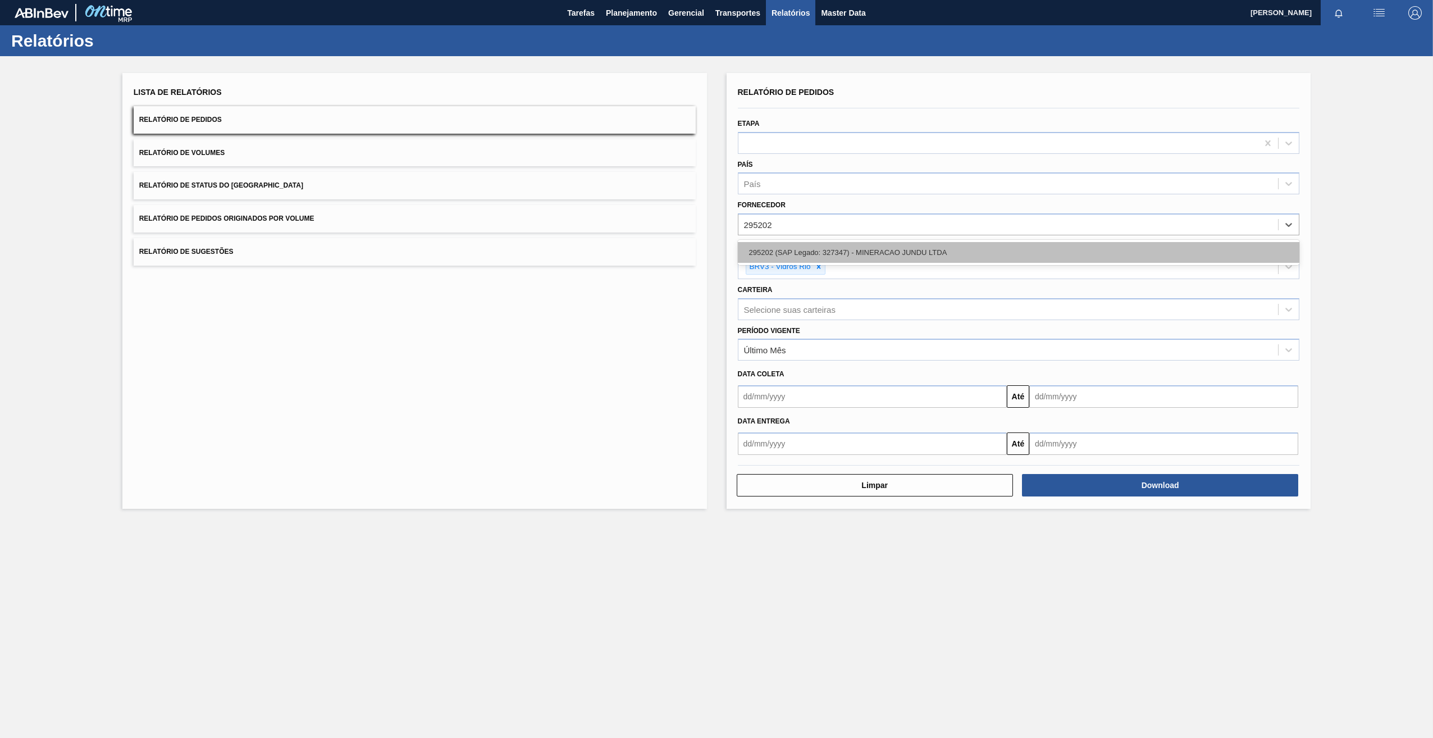
click at [840, 249] on div "295202 (SAP Legado: 327347) - MINERACAO JUNDU LTDA" at bounding box center [1019, 252] width 562 height 21
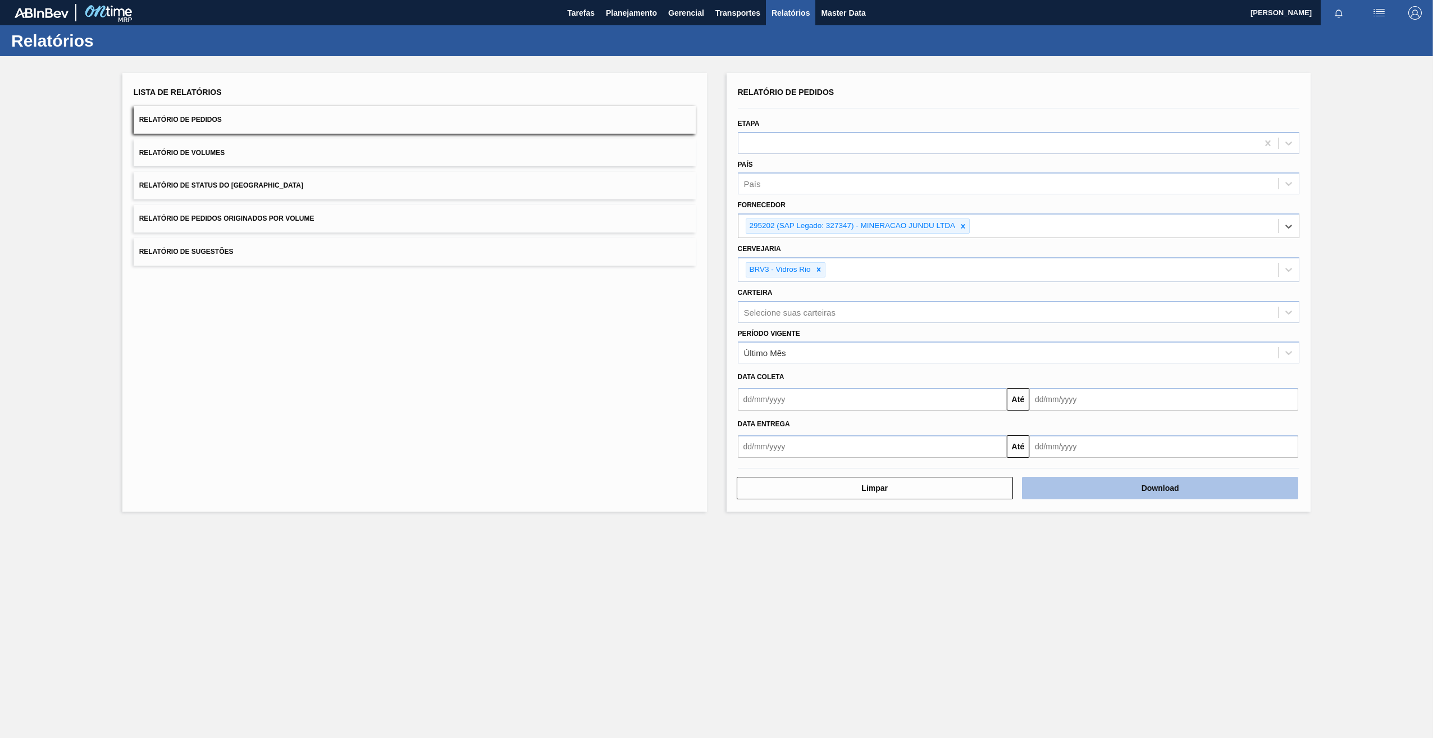
click at [1122, 494] on button "Download" at bounding box center [1160, 488] width 276 height 22
